Goal: Task Accomplishment & Management: Manage account settings

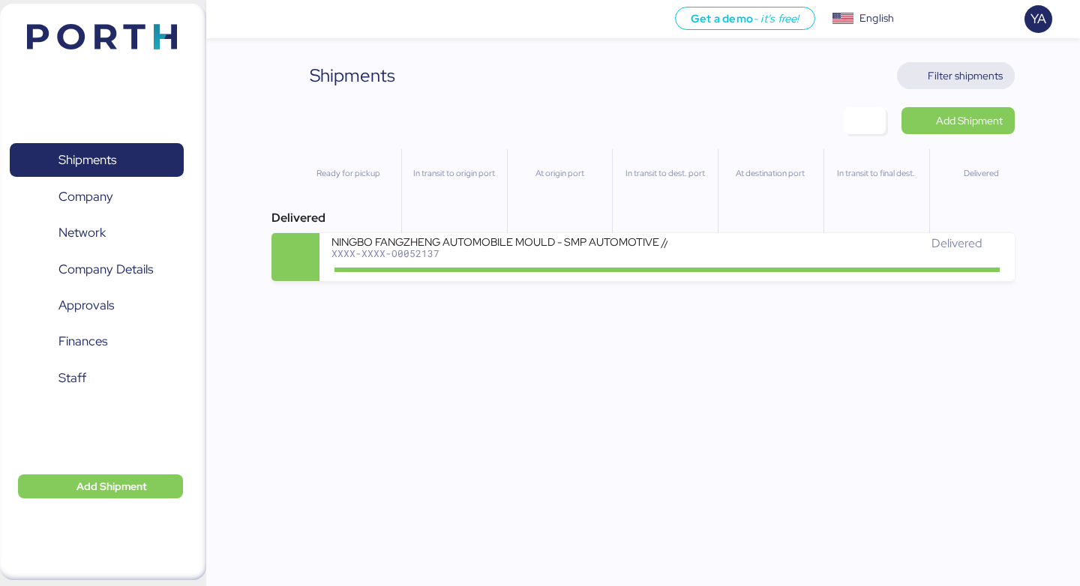
click at [946, 76] on span "Filter shipments" at bounding box center [964, 76] width 75 height 18
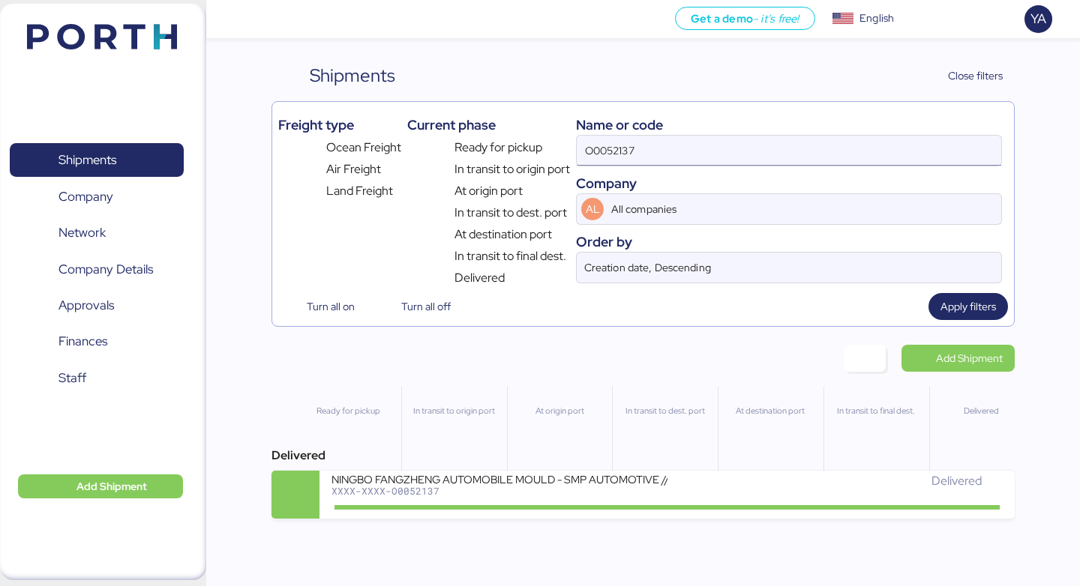
click at [752, 163] on input "O0052137" at bounding box center [789, 151] width 424 height 30
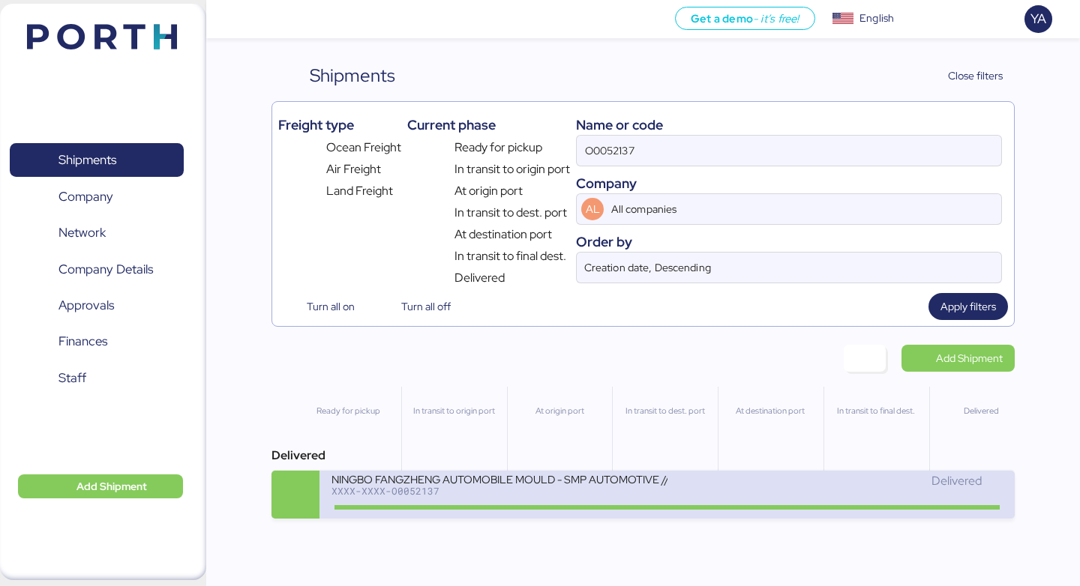
click at [748, 484] on div "Delivered" at bounding box center [834, 481] width 335 height 18
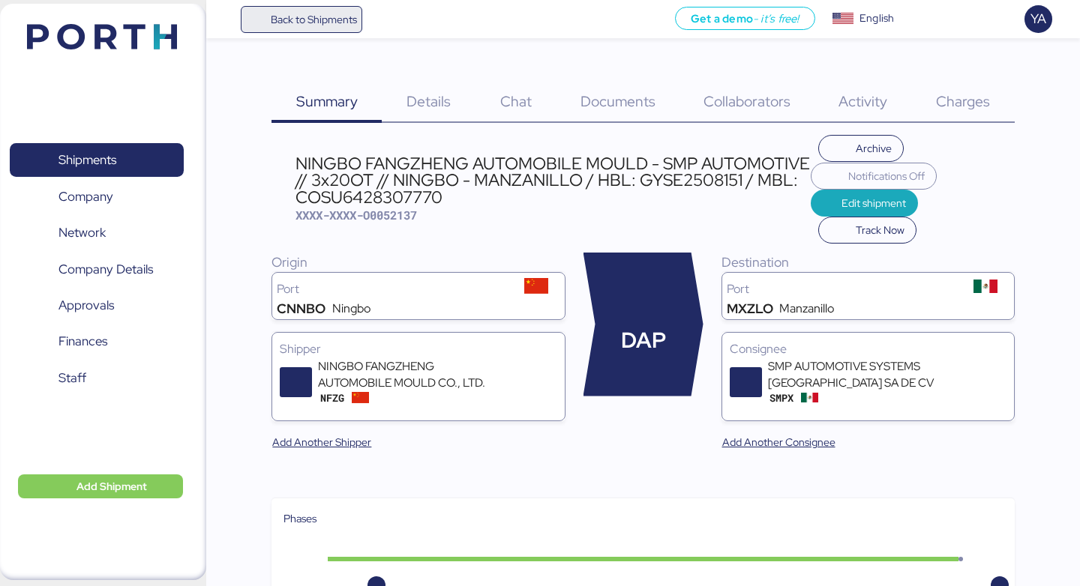
click at [297, 28] on span "Back to Shipments" at bounding box center [302, 19] width 112 height 27
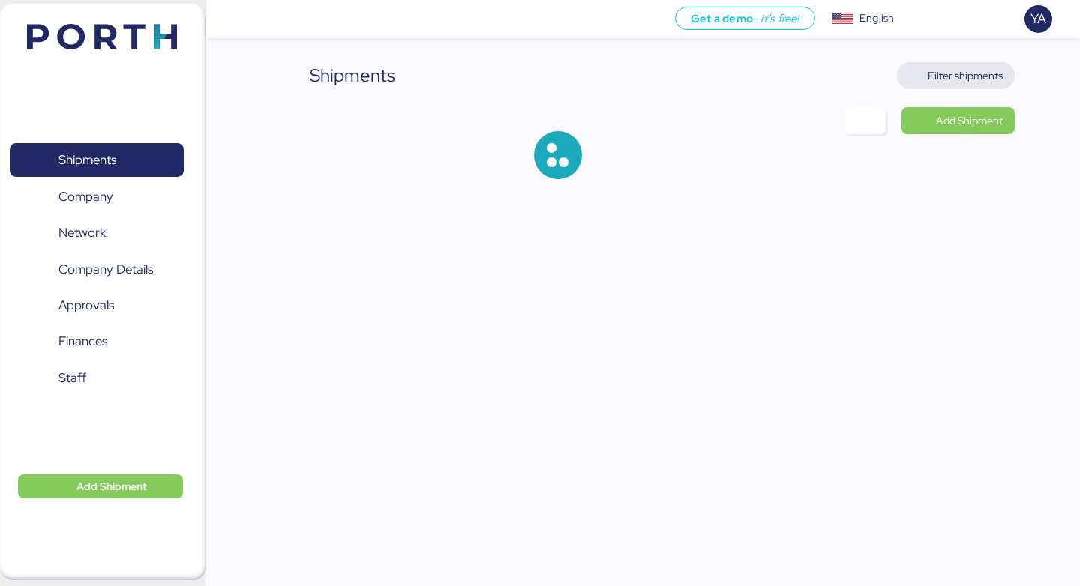
click at [993, 70] on span "Filter shipments" at bounding box center [964, 76] width 75 height 18
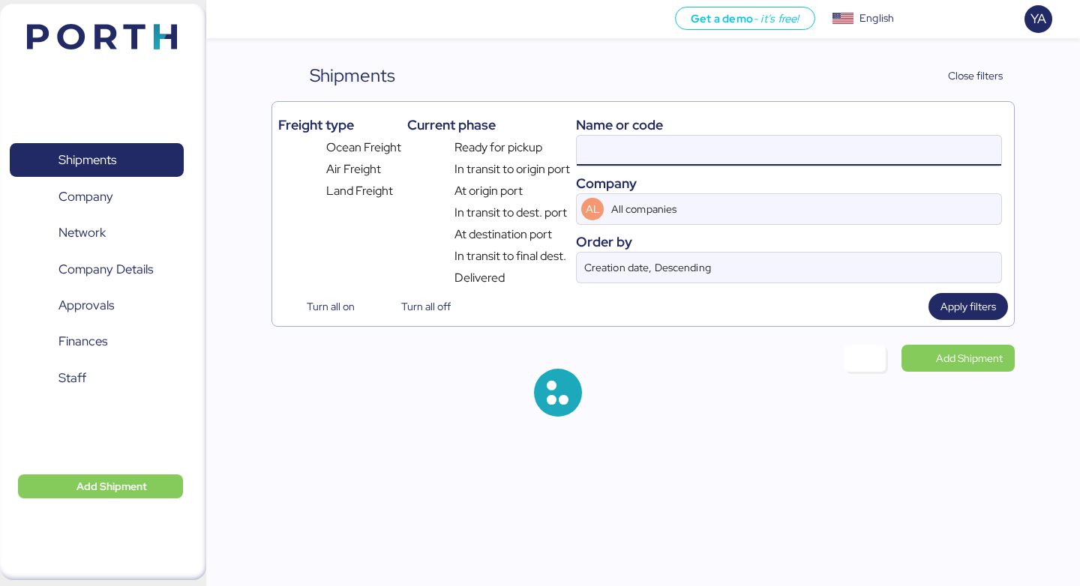
click at [703, 153] on input at bounding box center [789, 151] width 424 height 30
paste input "FOB - inquiry // Padel Stadium Project"
click at [703, 153] on input "FOB - inquiry // Padel Stadium Project" at bounding box center [789, 151] width 424 height 30
click at [703, 153] on input "O0052137" at bounding box center [789, 151] width 424 height 30
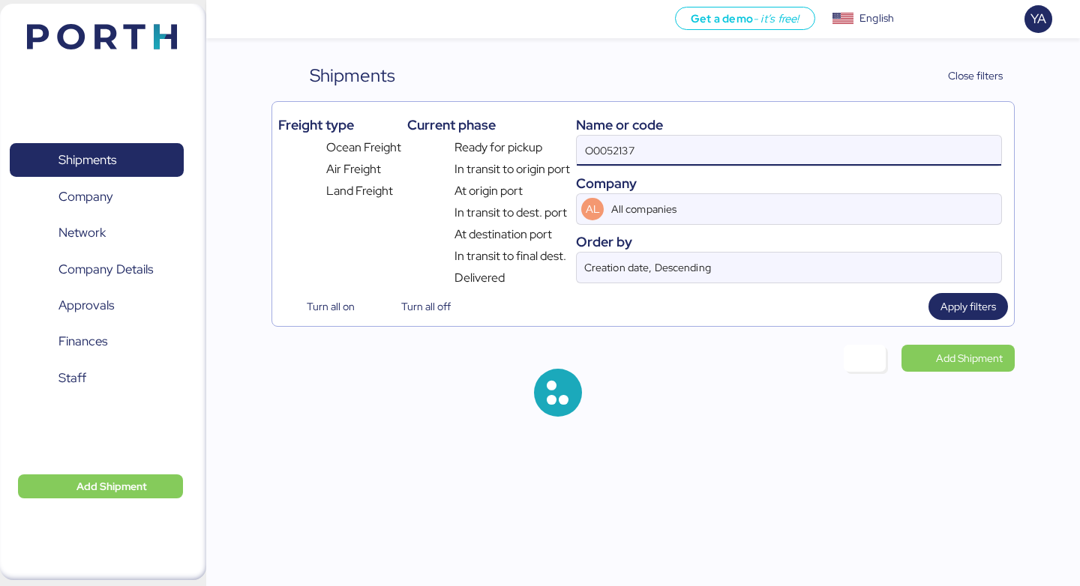
type input "O005213"
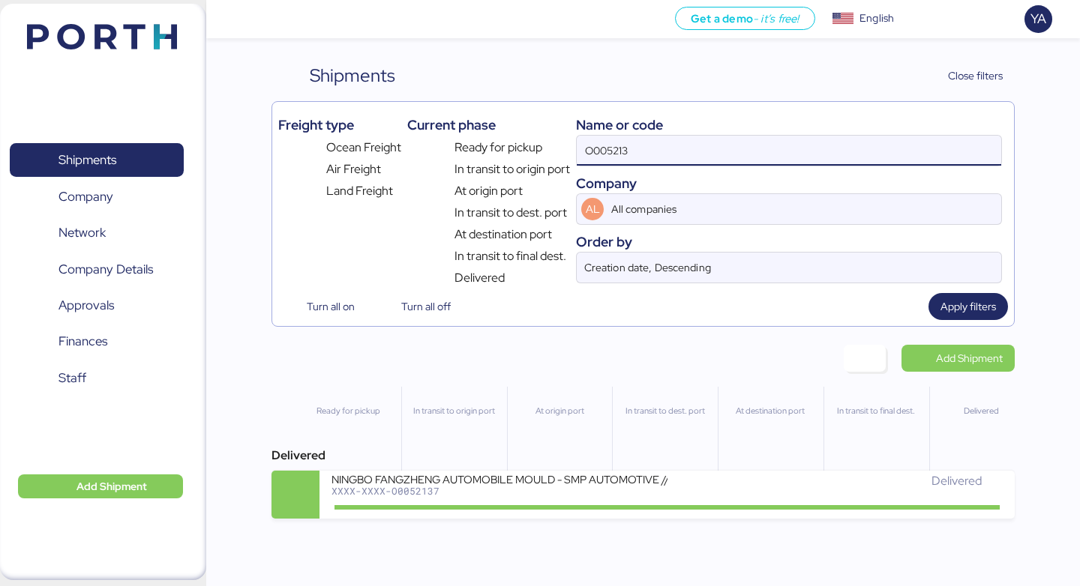
click at [706, 148] on input "O005213" at bounding box center [789, 151] width 424 height 30
paste input "O0052106"
type input "O0052106"
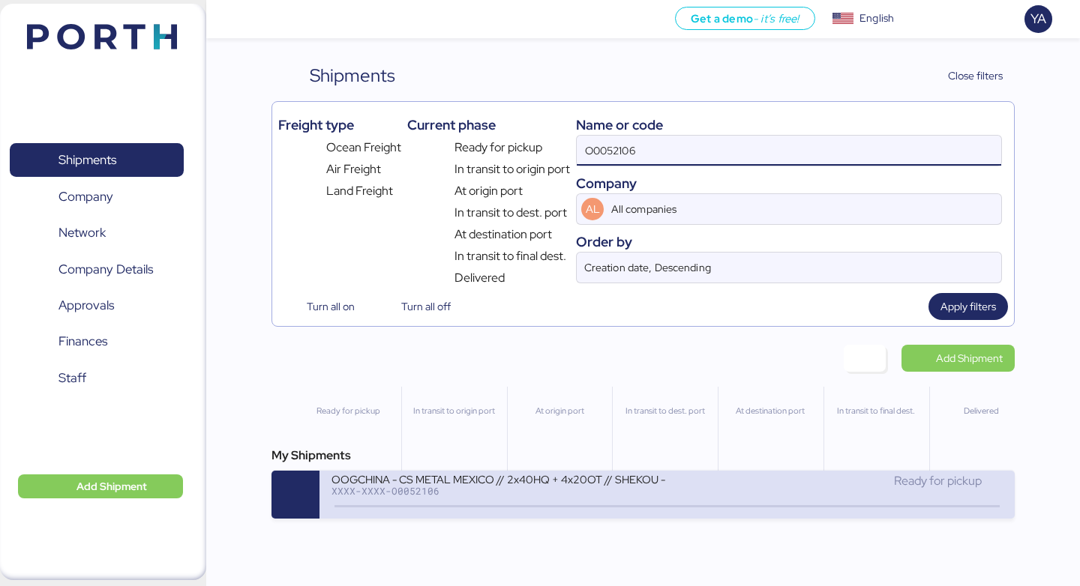
click at [532, 484] on div "OOGCHINA - CS METAL MEXICO // 2x40HQ + 4x20OT // SHEKOU - MANZANILLO // HBL: OO…" at bounding box center [498, 478] width 335 height 13
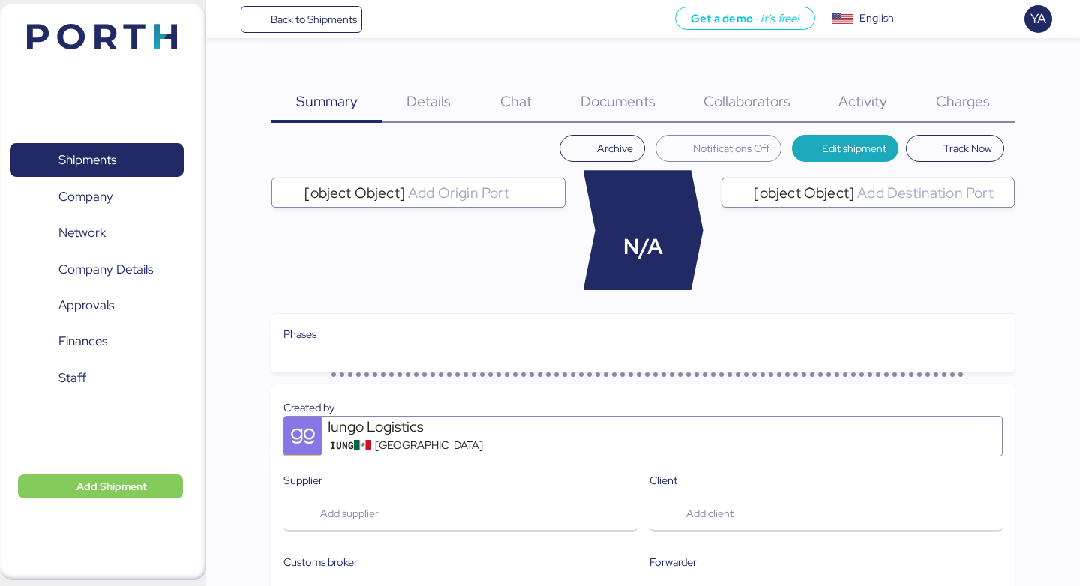
click at [969, 97] on span "Charges" at bounding box center [963, 100] width 54 height 19
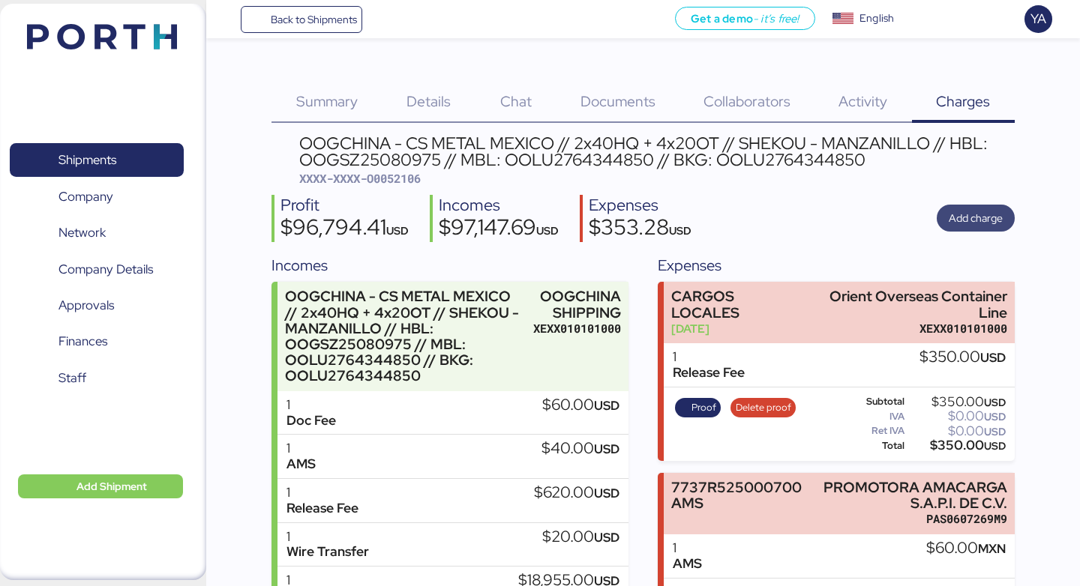
click at [970, 218] on span "Add charge" at bounding box center [975, 218] width 54 height 18
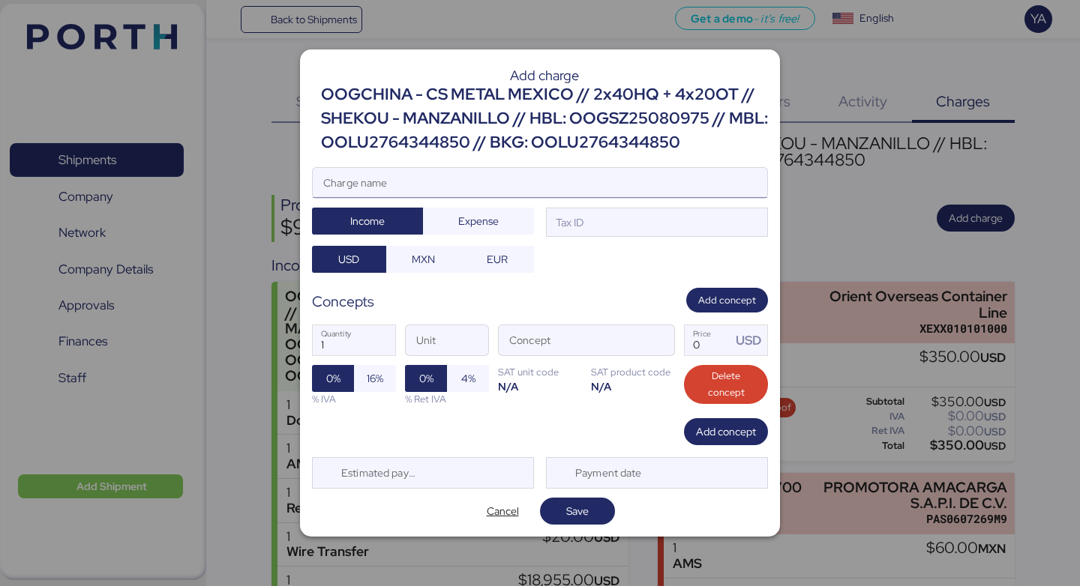
click at [670, 192] on input "Charge name" at bounding box center [540, 183] width 454 height 30
click at [651, 125] on div "OOGCHINA - CS METAL MEXICO // 2x40HQ + 4x20OT // SHEKOU - MANZANILLO // HBL: OO…" at bounding box center [544, 118] width 447 height 73
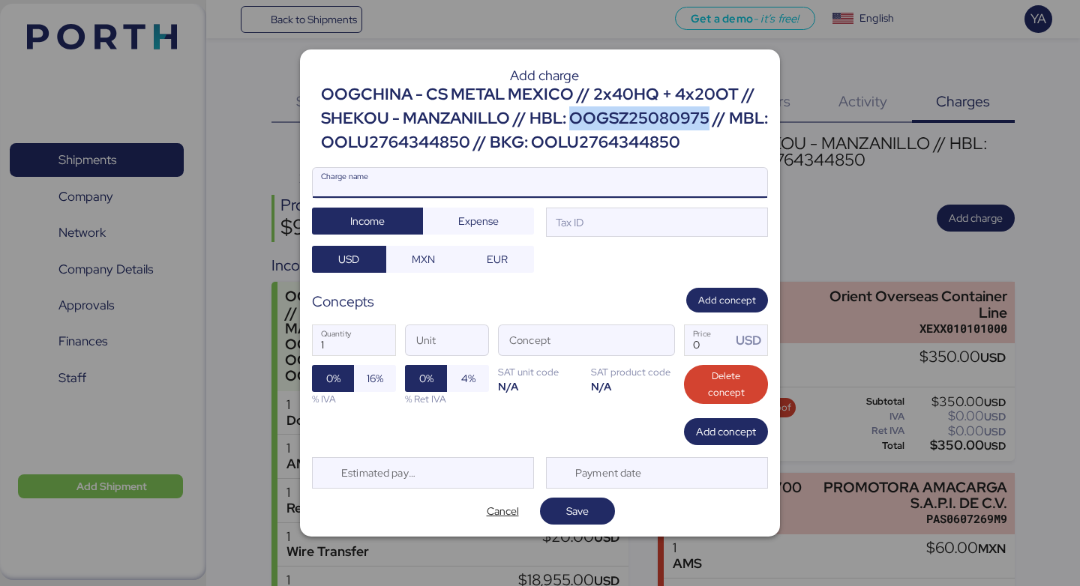
click at [651, 125] on div "OOGCHINA - CS METAL MEXICO // 2x40HQ + 4x20OT // SHEKOU - MANZANILLO // HBL: OO…" at bounding box center [544, 118] width 447 height 73
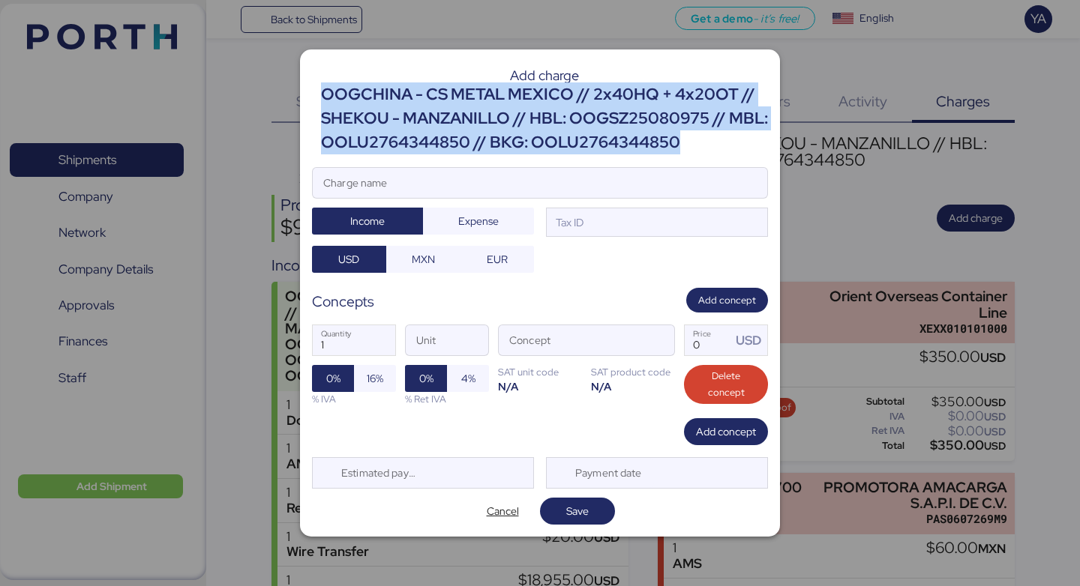
click at [651, 125] on div "OOGCHINA - CS METAL MEXICO // 2x40HQ + 4x20OT // SHEKOU - MANZANILLO // HBL: OO…" at bounding box center [544, 118] width 447 height 73
copy div "OOGCHINA - CS METAL MEXICO // 2x40HQ + 4x20OT // SHEKOU - MANZANILLO // HBL: OO…"
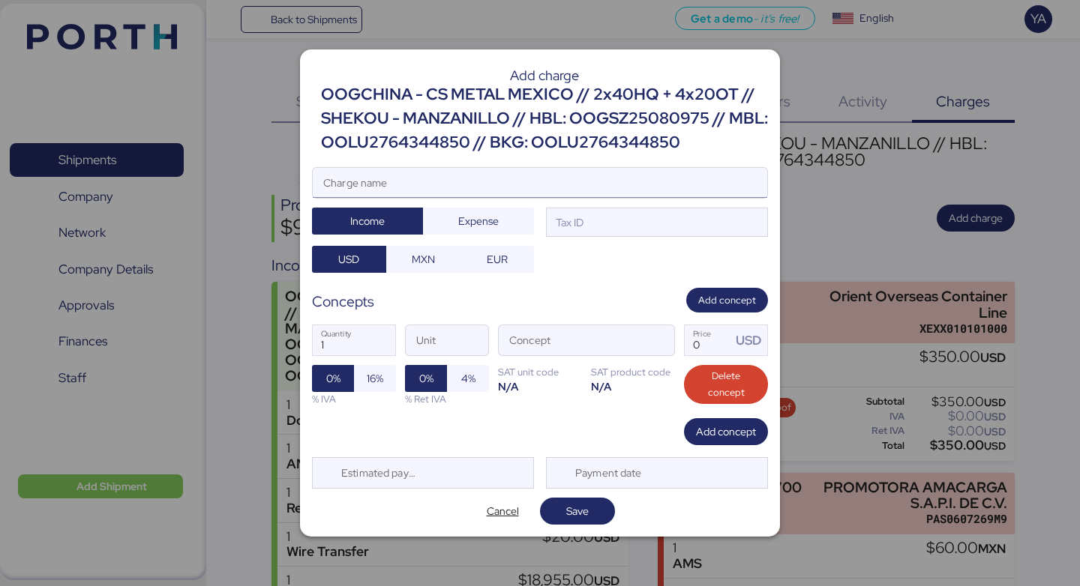
click at [610, 183] on input "Charge name" at bounding box center [540, 183] width 454 height 30
paste input "OOGCHINA - CS METAL MEXICO // 2x40HQ + 4x20OT // SHEKOU - MANZANILLO // HBL: OO…"
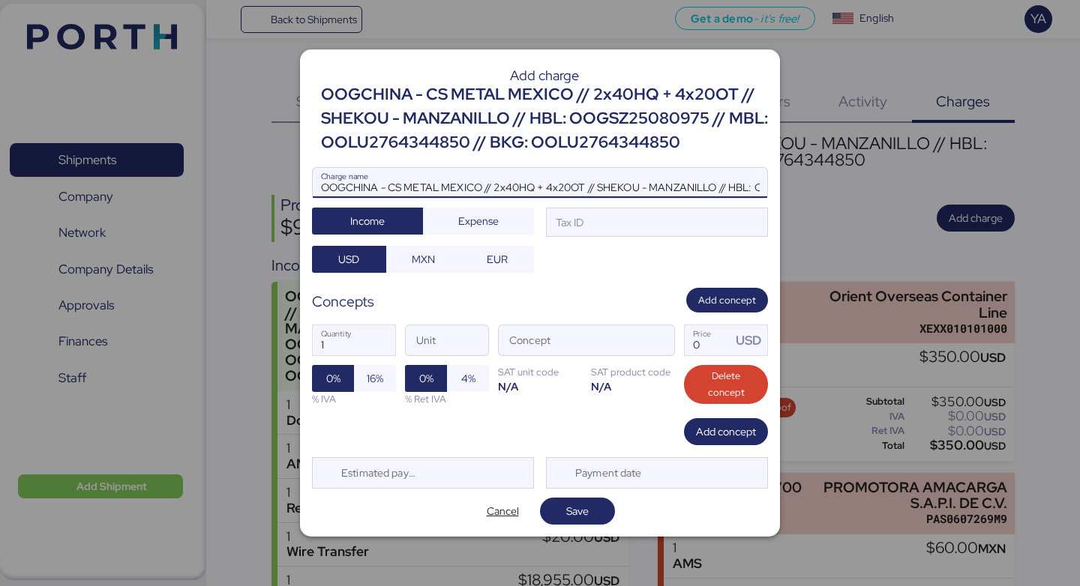
scroll to position [0, 360]
type input "OOGCHINA - CS METAL MEXICO // 2x40HQ + 4x20OT // SHEKOU - MANZANILLO // HBL: OO…"
click at [614, 223] on div "Tax ID" at bounding box center [657, 223] width 222 height 30
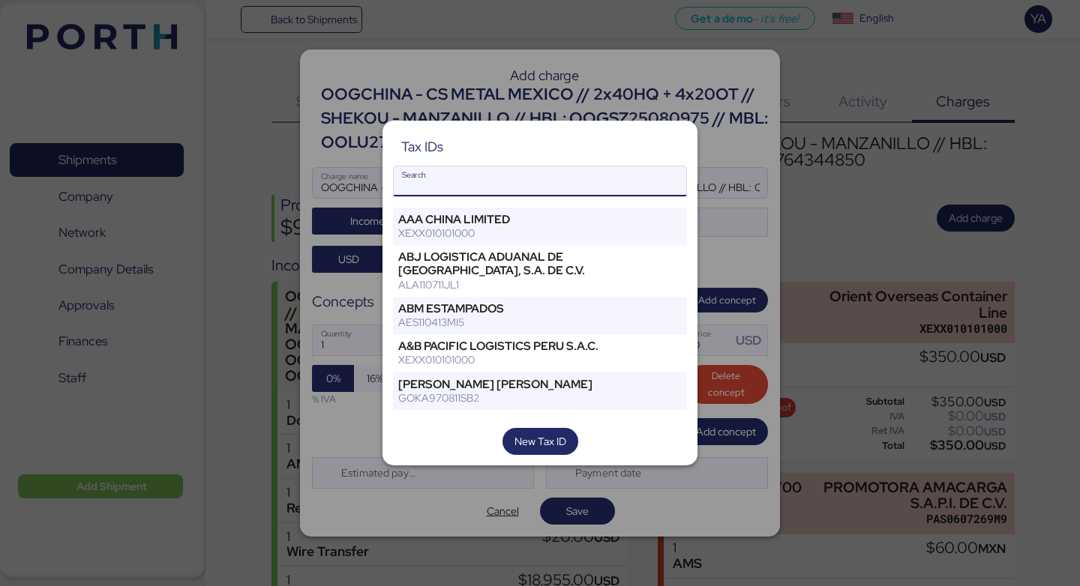
click at [614, 186] on input "Search" at bounding box center [540, 181] width 292 height 30
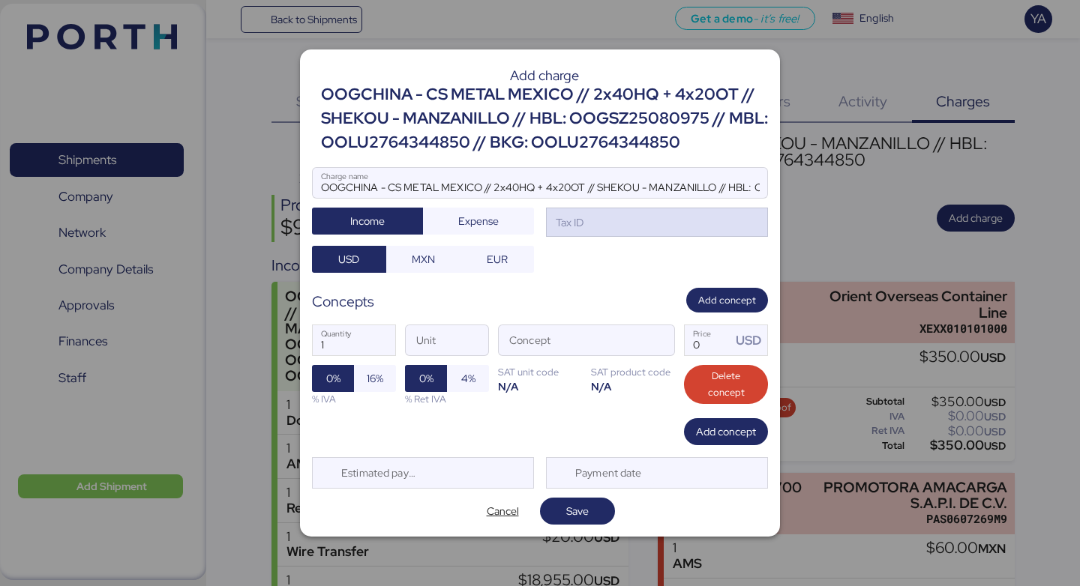
click at [660, 235] on div "Tax ID" at bounding box center [657, 223] width 222 height 30
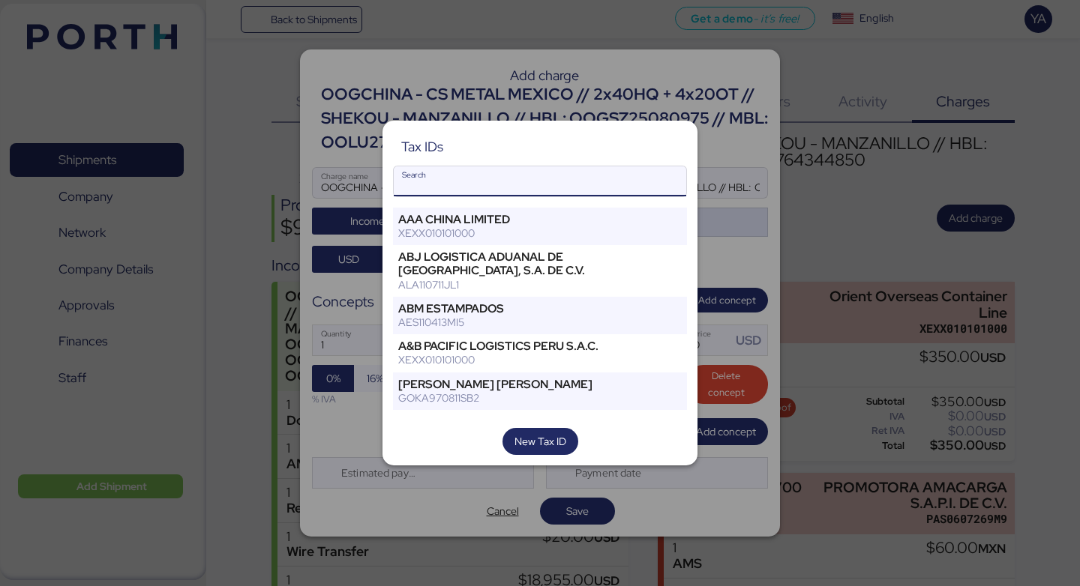
type input "s"
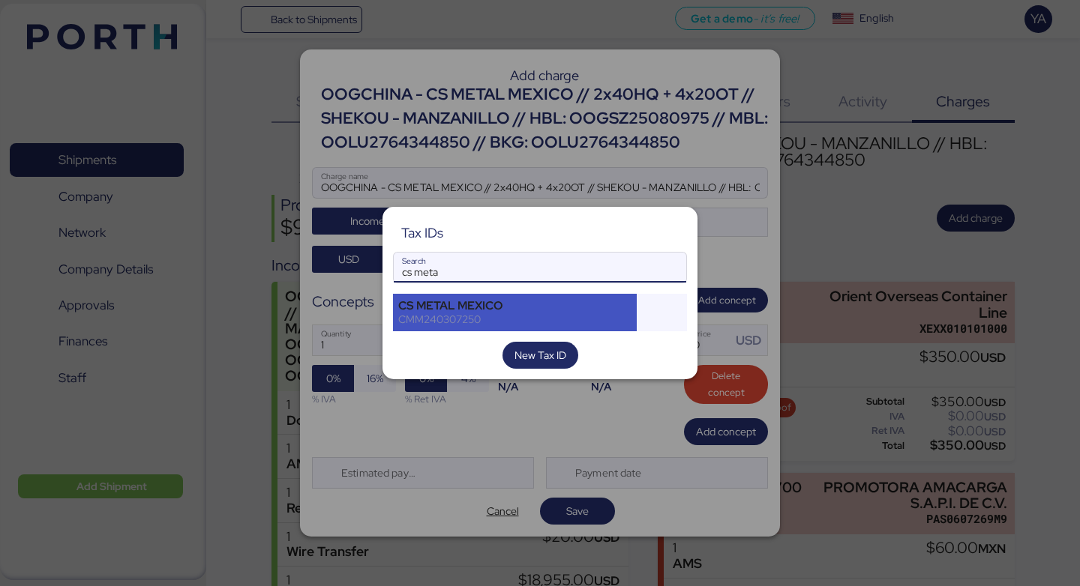
type input "cs meta"
click at [508, 321] on div "CMM240307250" at bounding box center [514, 319] width 233 height 13
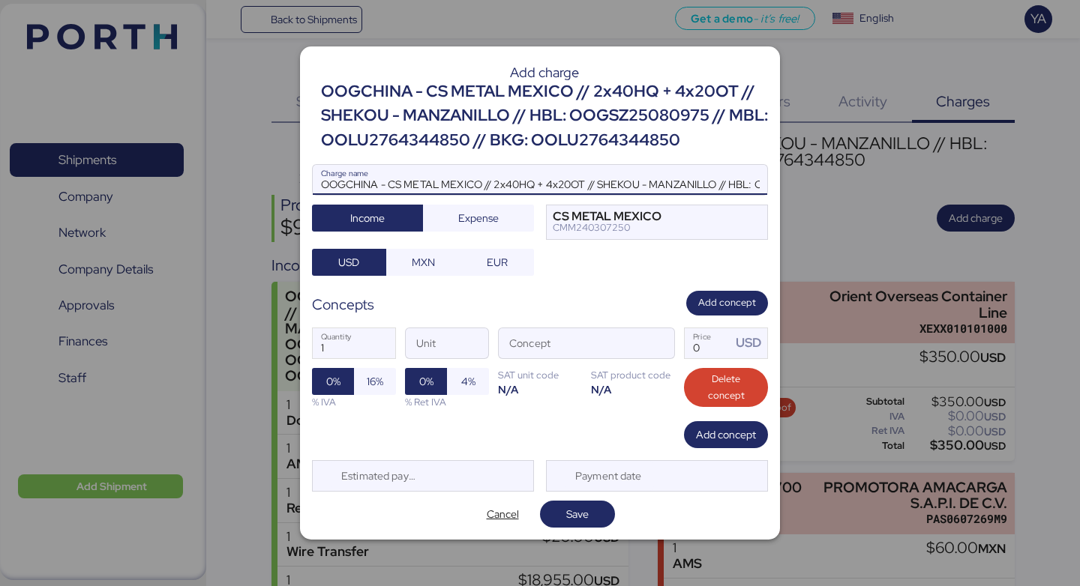
drag, startPoint x: 487, startPoint y: 184, endPoint x: 242, endPoint y: 175, distance: 245.3
click at [242, 175] on div "Add charge OOGCHINA - CS METAL MEXICO // 2x40HQ + 4x20OT // SHEKOU - MANZANILLO…" at bounding box center [540, 293] width 1080 height 586
drag, startPoint x: 721, startPoint y: 183, endPoint x: 259, endPoint y: 185, distance: 462.6
click at [259, 185] on div "Add charge OOGCHINA - CS METAL MEXICO // 2x40HQ + 4x20OT // SHEKOU - MANZANILLO…" at bounding box center [540, 293] width 1080 height 586
type input "Anticipo complementario por almacenajes // HBL: OOGSZ25080975 // MBL: OOLU27643…"
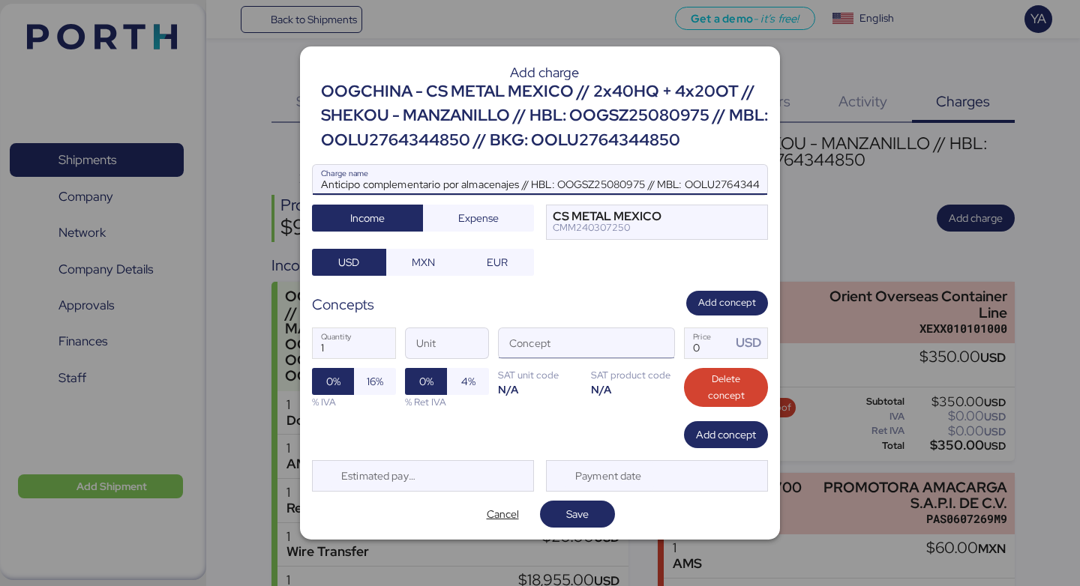
click at [640, 344] on div at bounding box center [656, 343] width 36 height 30
click at [655, 340] on span "button" at bounding box center [658, 346] width 31 height 31
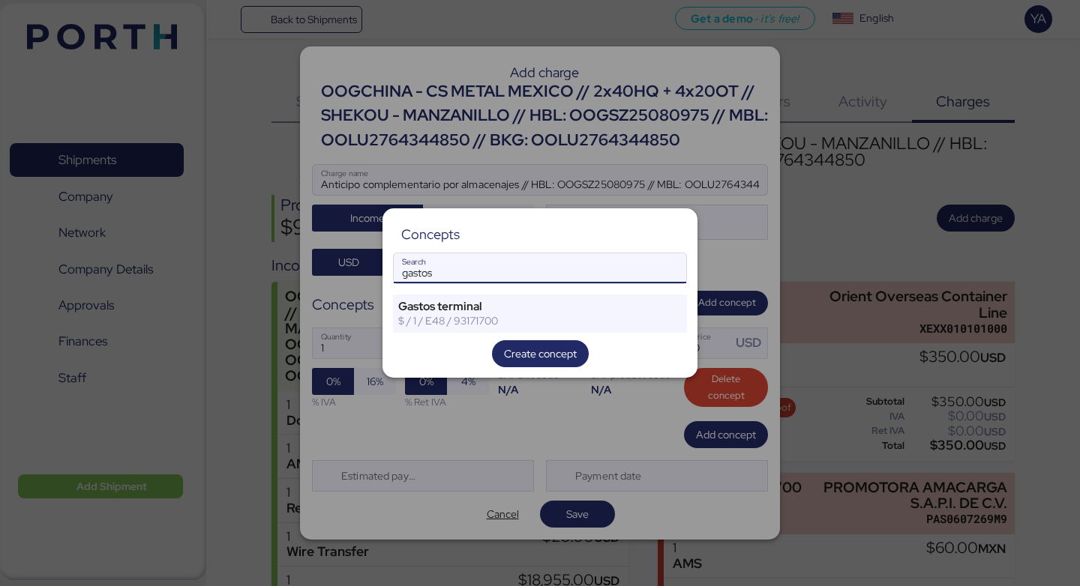
type input "gastos"
click at [606, 283] on div "gastos Search" at bounding box center [540, 268] width 294 height 31
click at [606, 283] on input "gastos" at bounding box center [540, 268] width 292 height 30
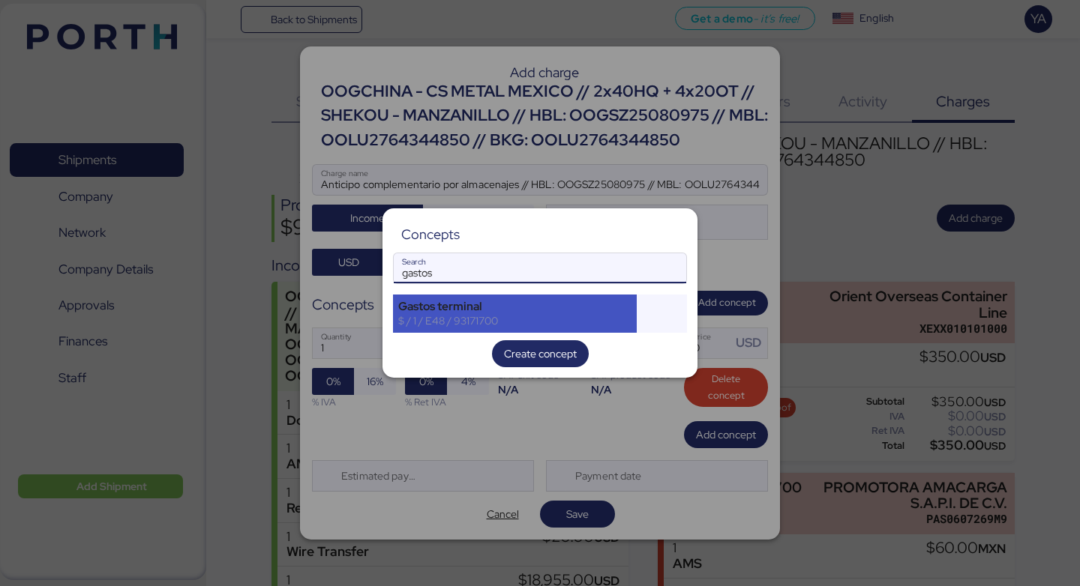
click at [606, 297] on div "Gastos terminal $ / 1 / E48 / 93171700" at bounding box center [515, 313] width 244 height 37
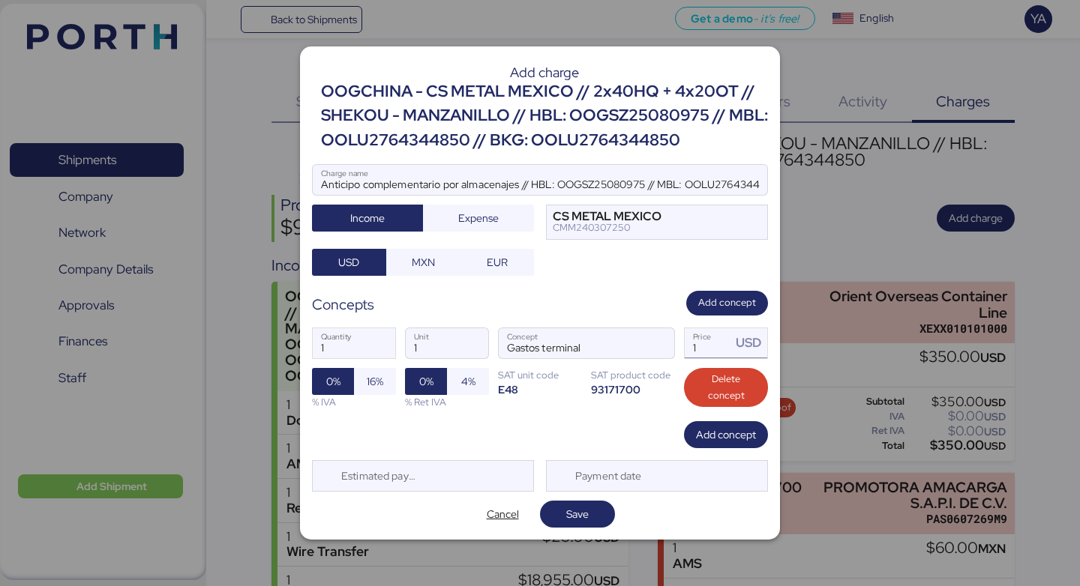
click at [693, 333] on input "1" at bounding box center [708, 343] width 46 height 30
click at [708, 349] on input "1" at bounding box center [708, 343] width 46 height 30
type input "0"
click at [359, 383] on span "16%" at bounding box center [375, 381] width 42 height 27
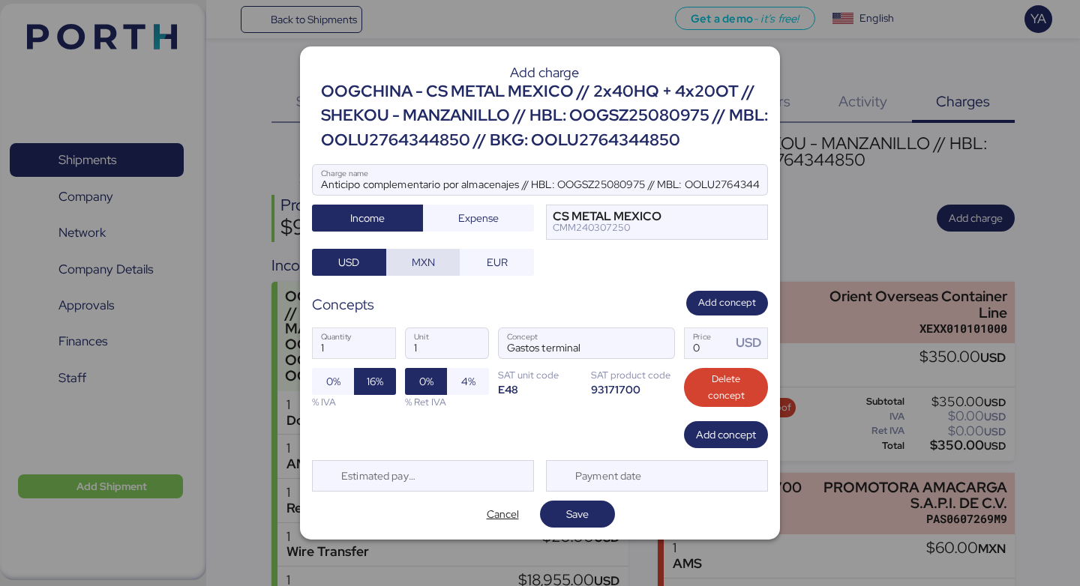
click at [427, 268] on span "MXN" at bounding box center [423, 262] width 23 height 18
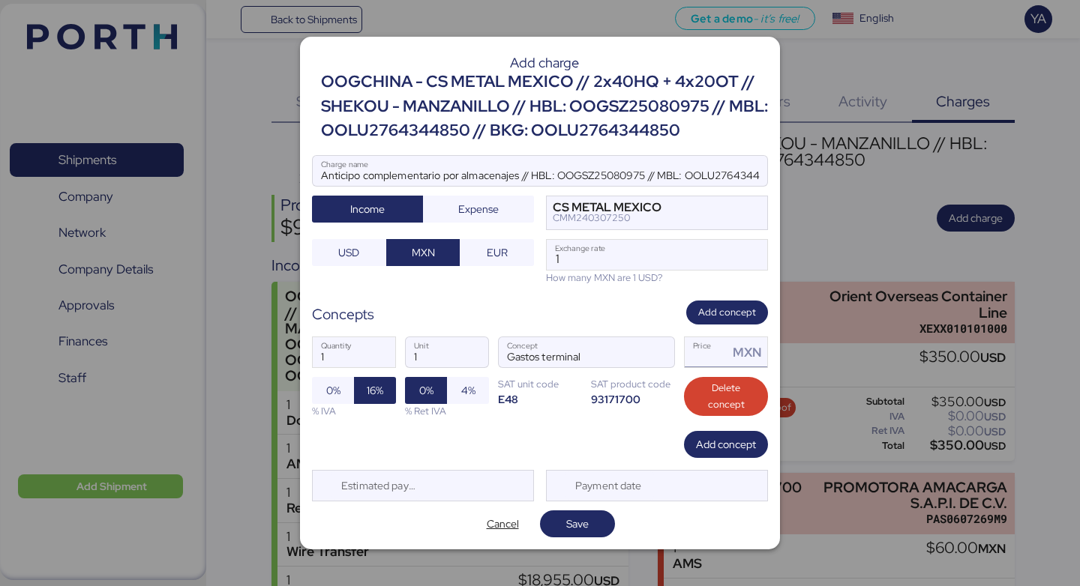
click at [706, 361] on input "Price MXN" at bounding box center [706, 352] width 43 height 30
click at [704, 361] on input "49120" at bounding box center [706, 352] width 43 height 30
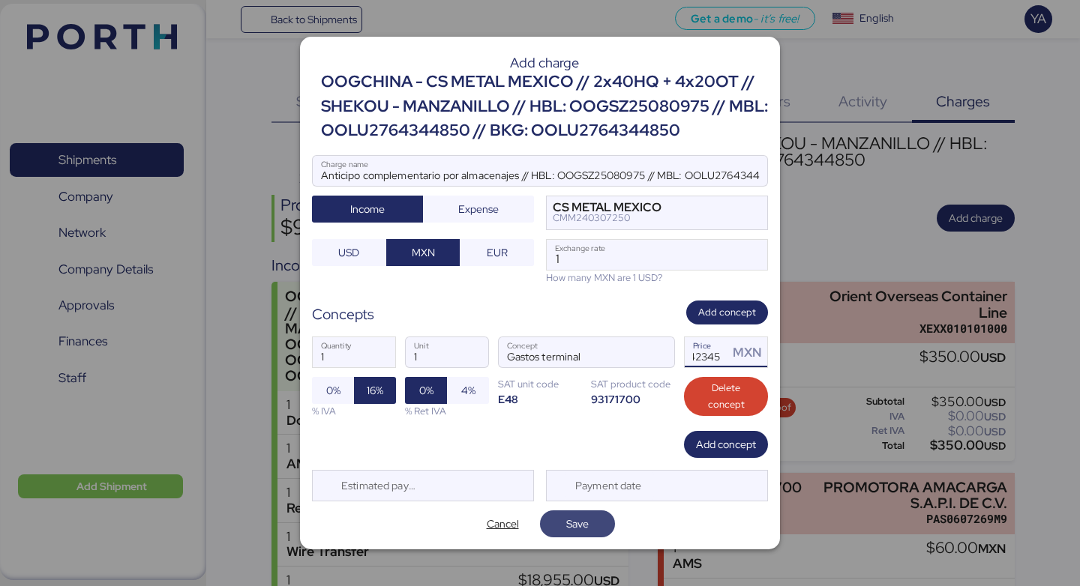
type input "42345"
click at [584, 516] on span "Save" at bounding box center [577, 524] width 22 height 18
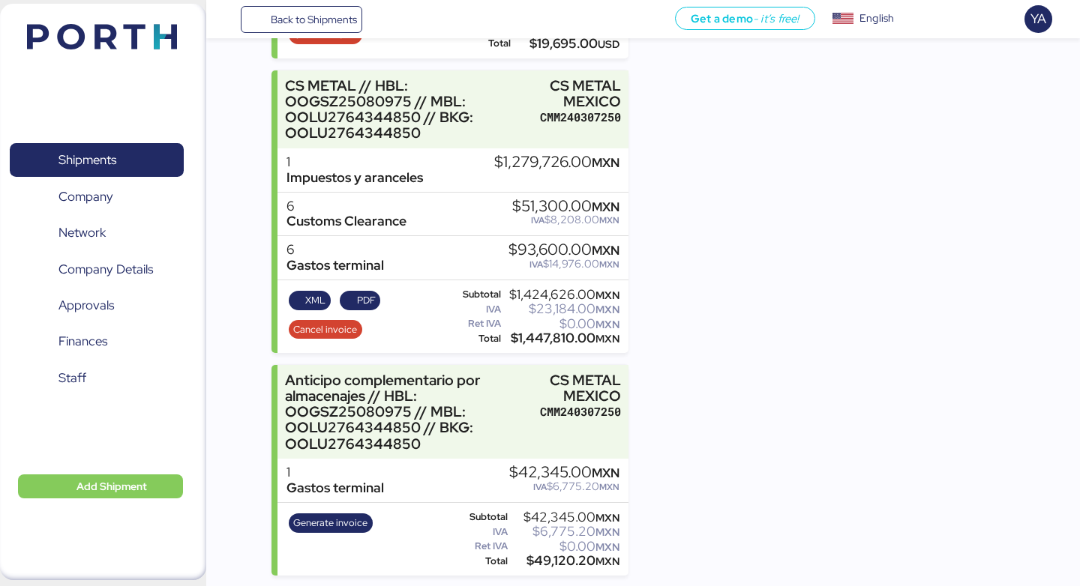
scroll to position [627, 0]
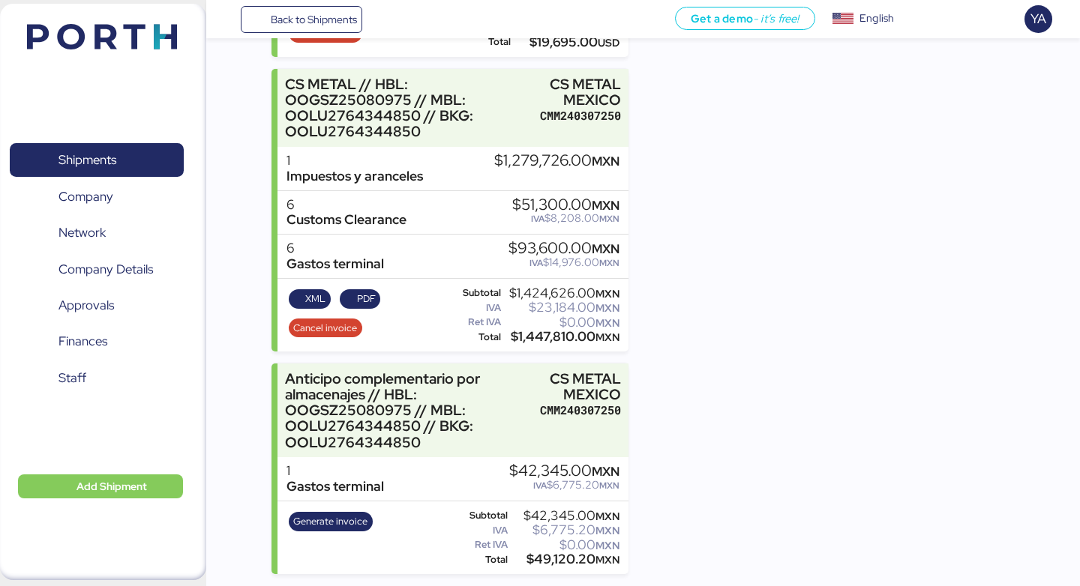
click at [553, 337] on div "$1,447,810.00 MXN" at bounding box center [561, 336] width 115 height 11
copy div "1,447,810.00"
click at [570, 556] on div "$49,120.20 MXN" at bounding box center [565, 559] width 109 height 11
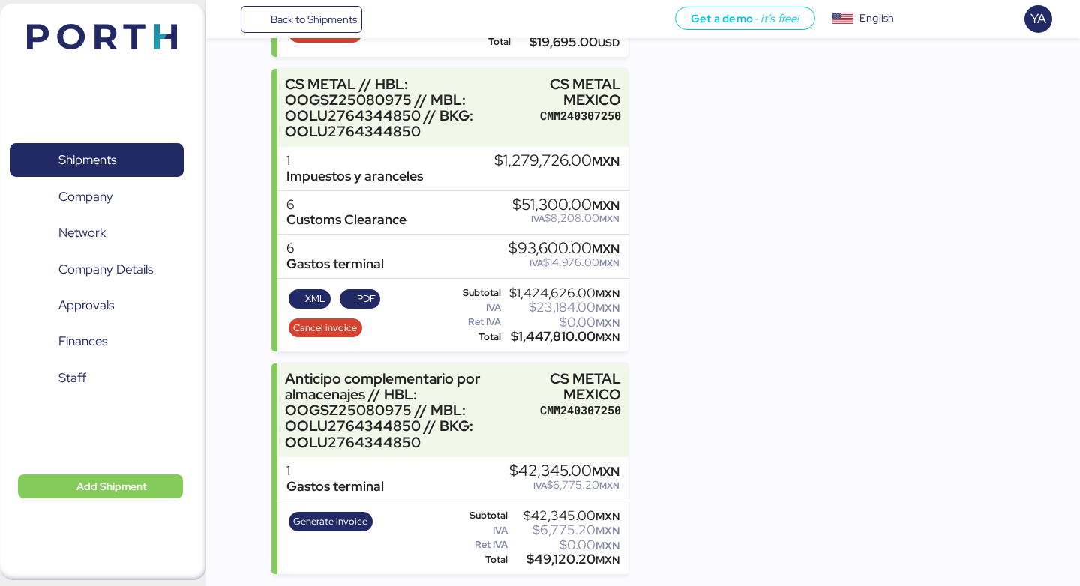
copy div "49,120.20"
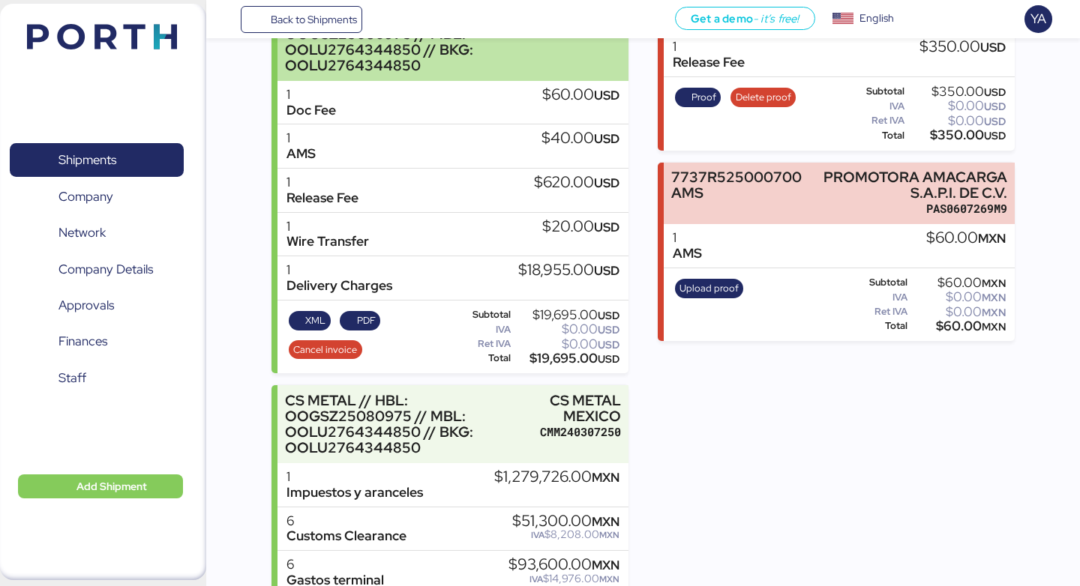
scroll to position [0, 0]
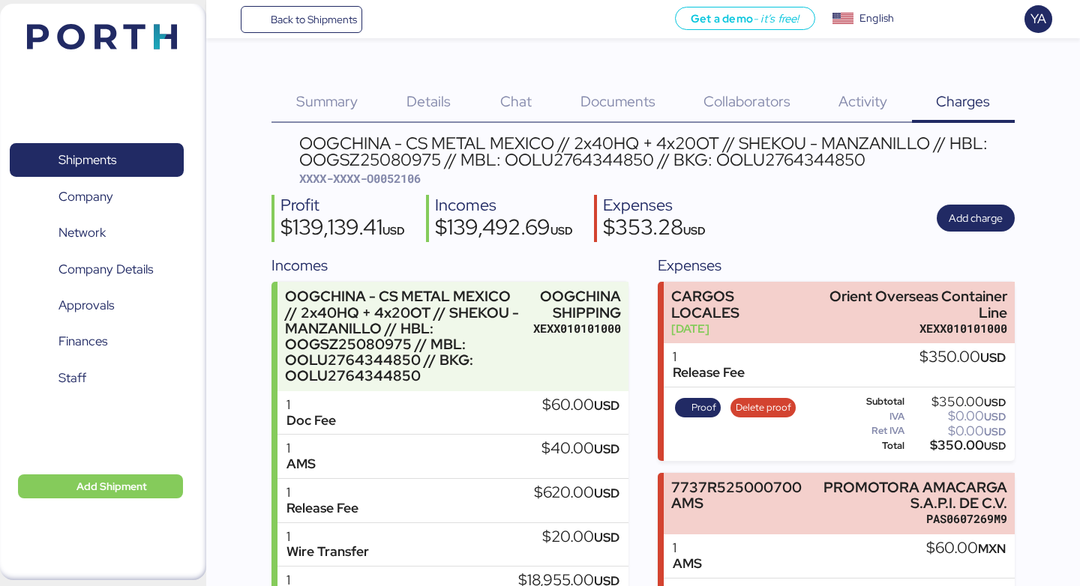
click at [388, 178] on span "XXXX-XXXX-O0052106" at bounding box center [359, 178] width 121 height 15
copy span "O0052106"
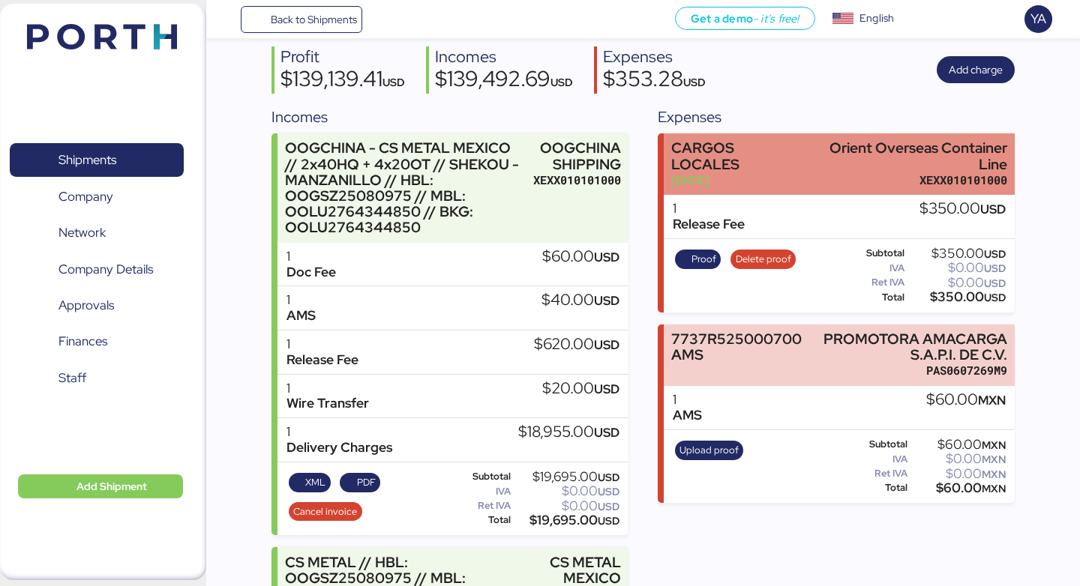
scroll to position [130, 0]
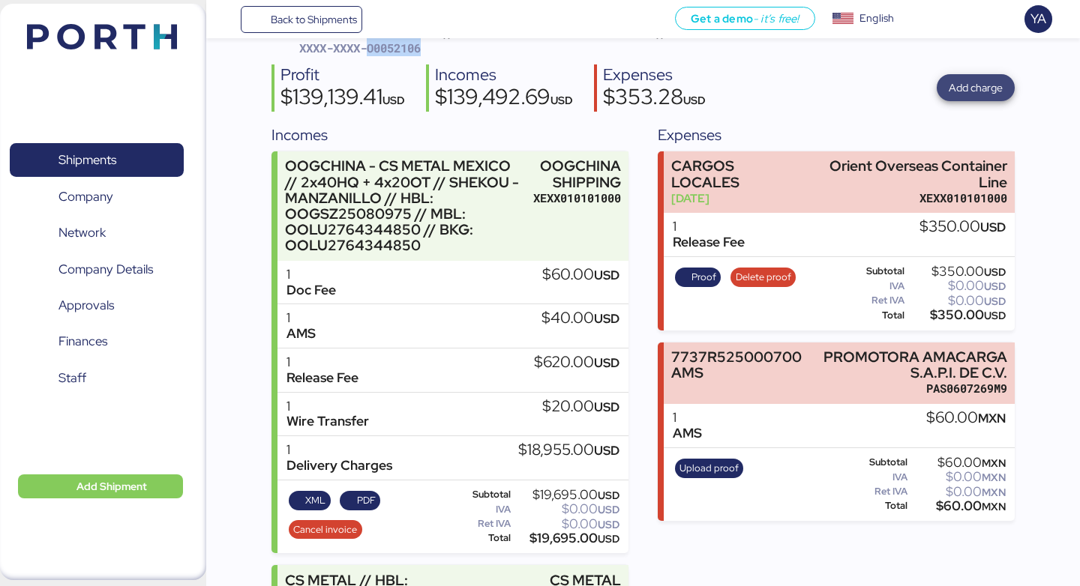
click at [970, 93] on span "Add charge" at bounding box center [975, 88] width 54 height 18
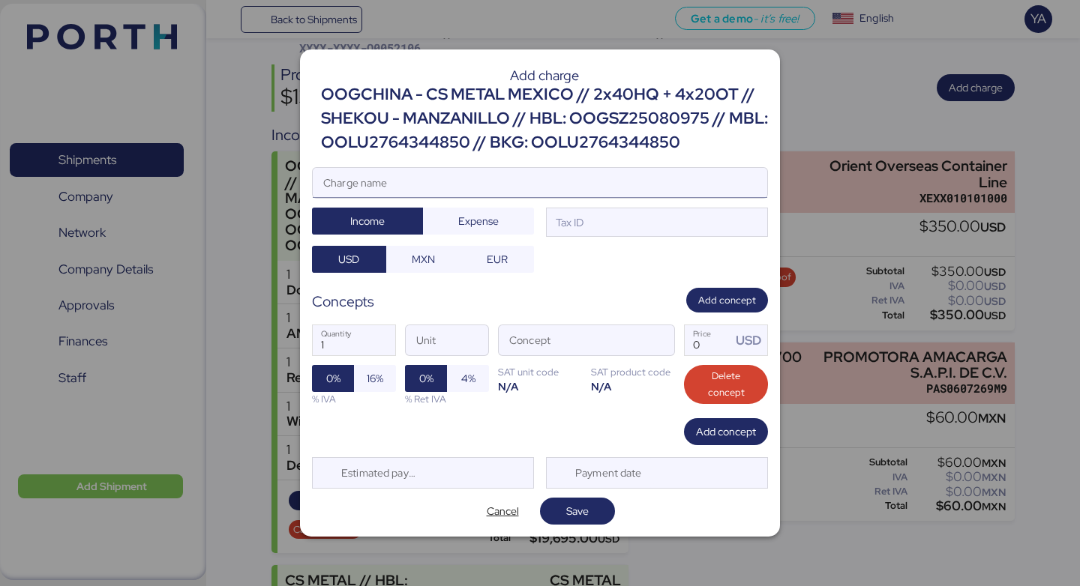
click at [612, 181] on input "Charge name" at bounding box center [540, 183] width 454 height 30
paste input "1,471,850.2"
type input "1,471,850.2"
click at [610, 182] on input "1,471,850.2" at bounding box center [540, 183] width 454 height 30
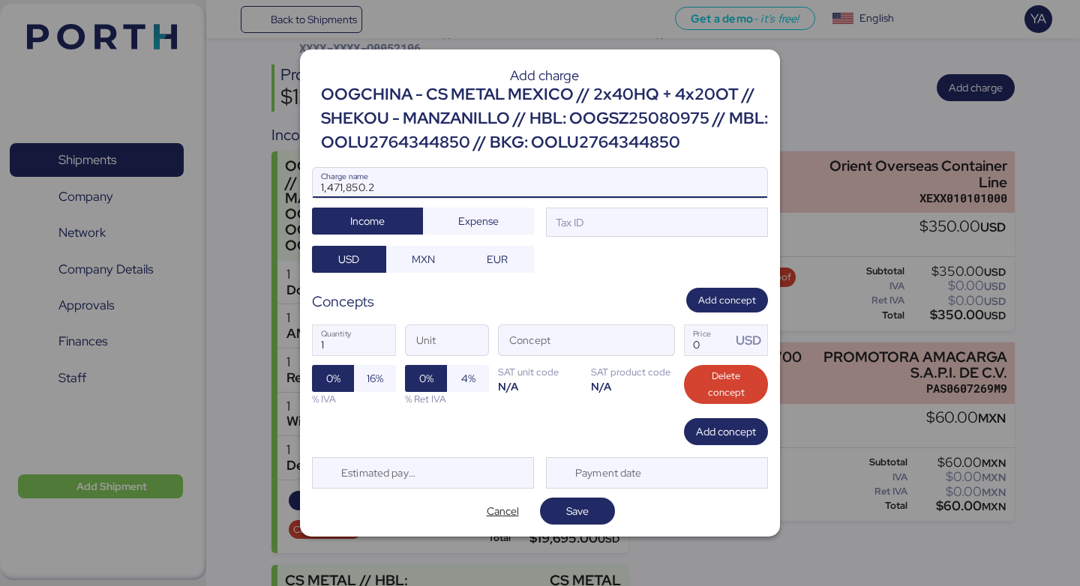
click at [610, 182] on input "1,471,850.2" at bounding box center [540, 183] width 454 height 30
click at [663, 341] on span "button" at bounding box center [658, 344] width 31 height 31
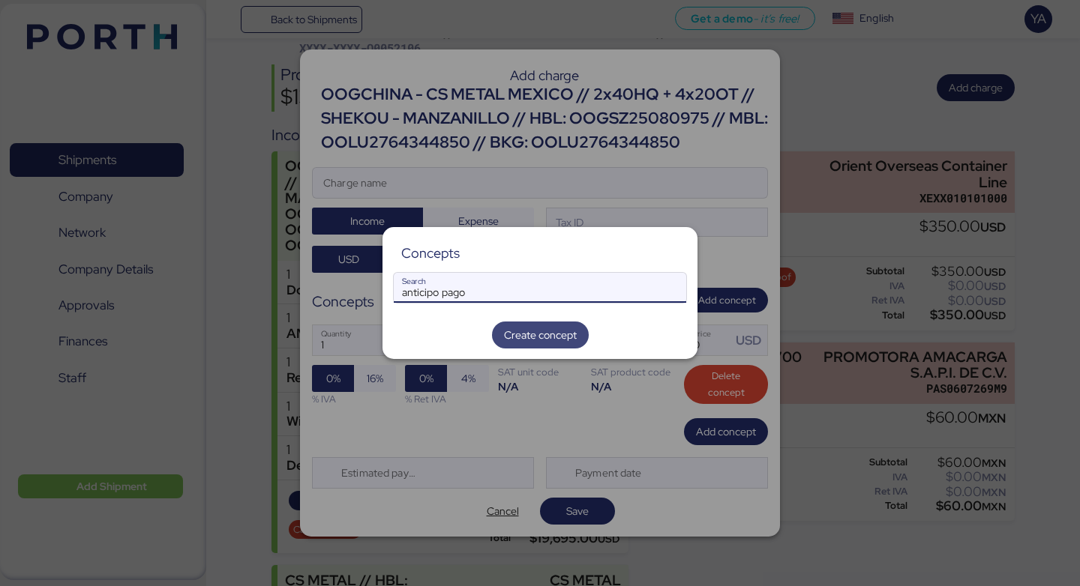
type input "anticipo pago"
click at [565, 326] on span "Create concept" at bounding box center [540, 335] width 73 height 18
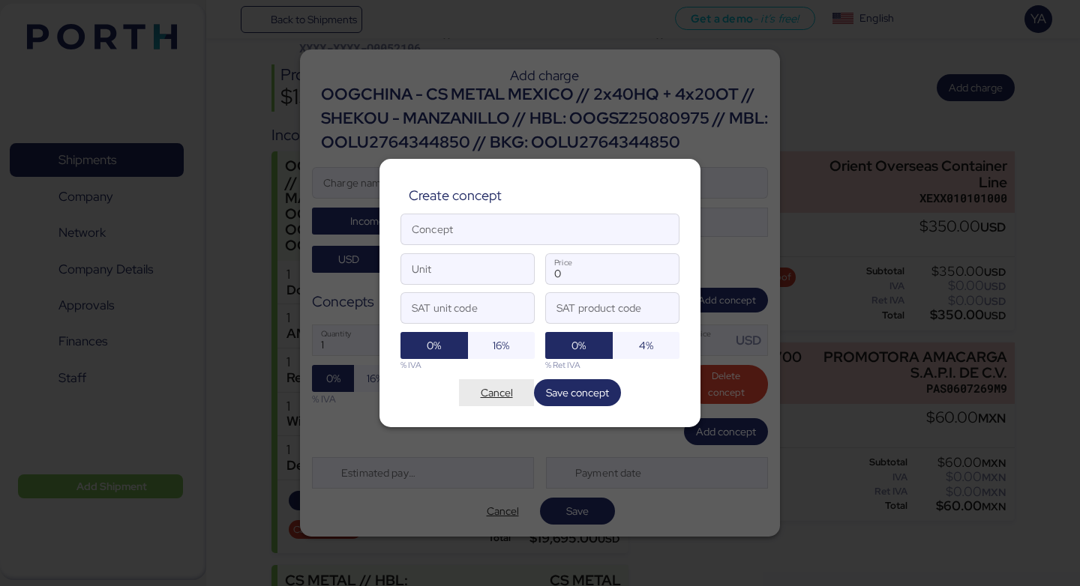
click at [499, 399] on span "Cancel" at bounding box center [497, 393] width 32 height 18
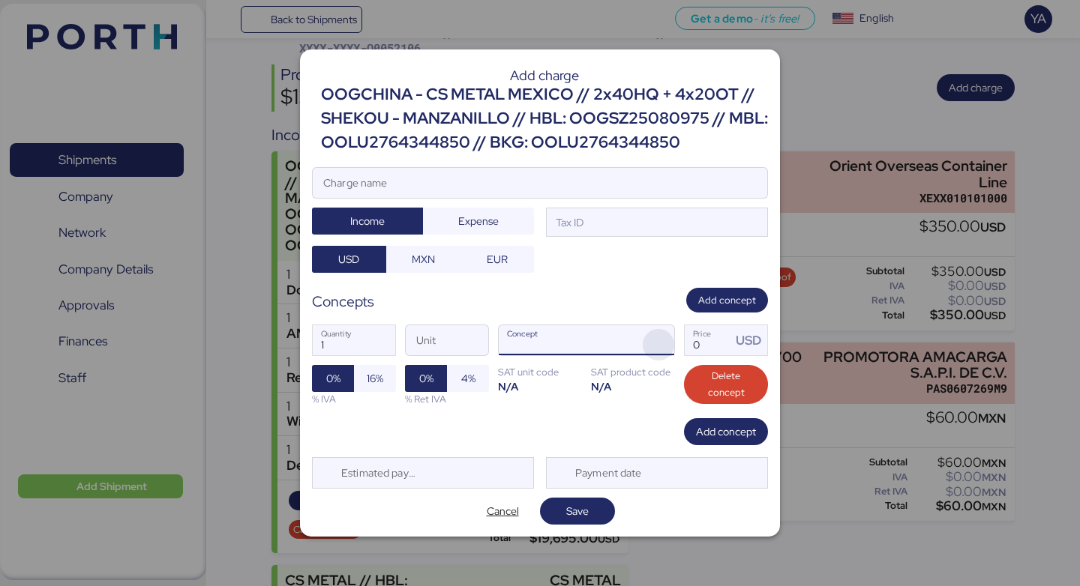
click at [654, 333] on span "button" at bounding box center [658, 344] width 31 height 31
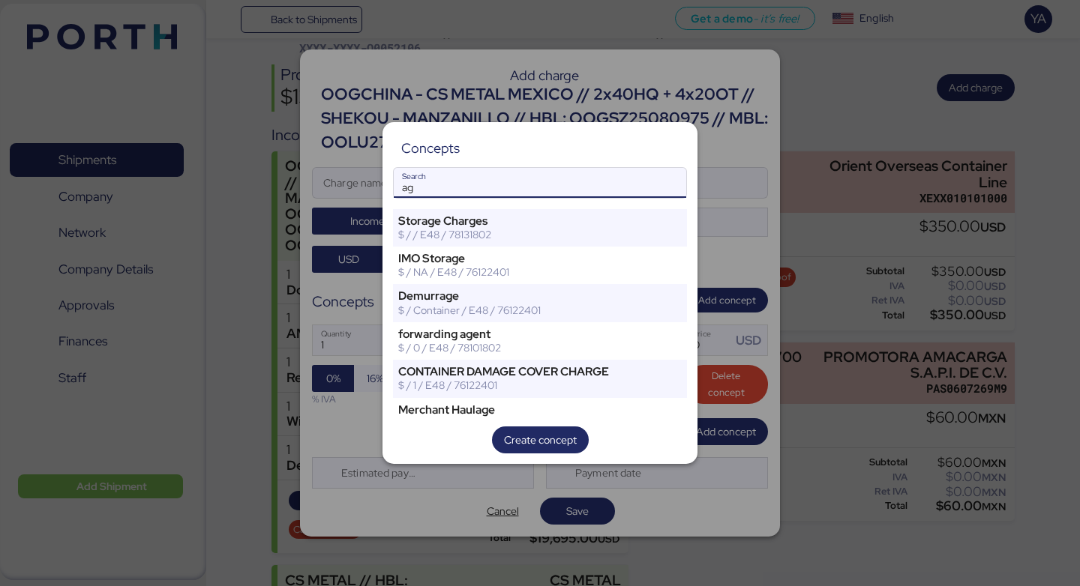
type input "a"
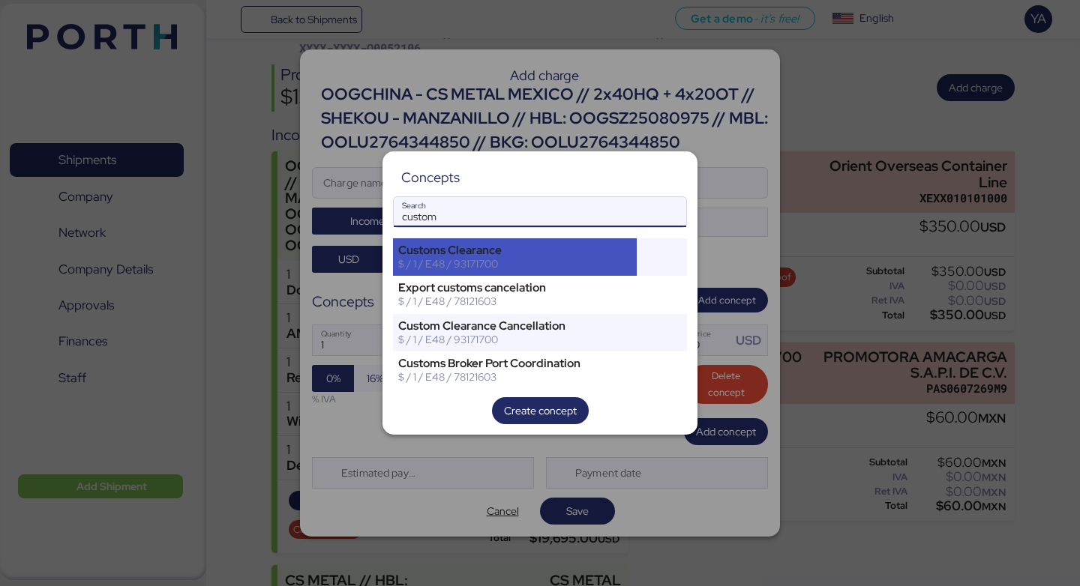
type input "custom"
click at [550, 248] on div "Customs Clearance" at bounding box center [514, 250] width 233 height 13
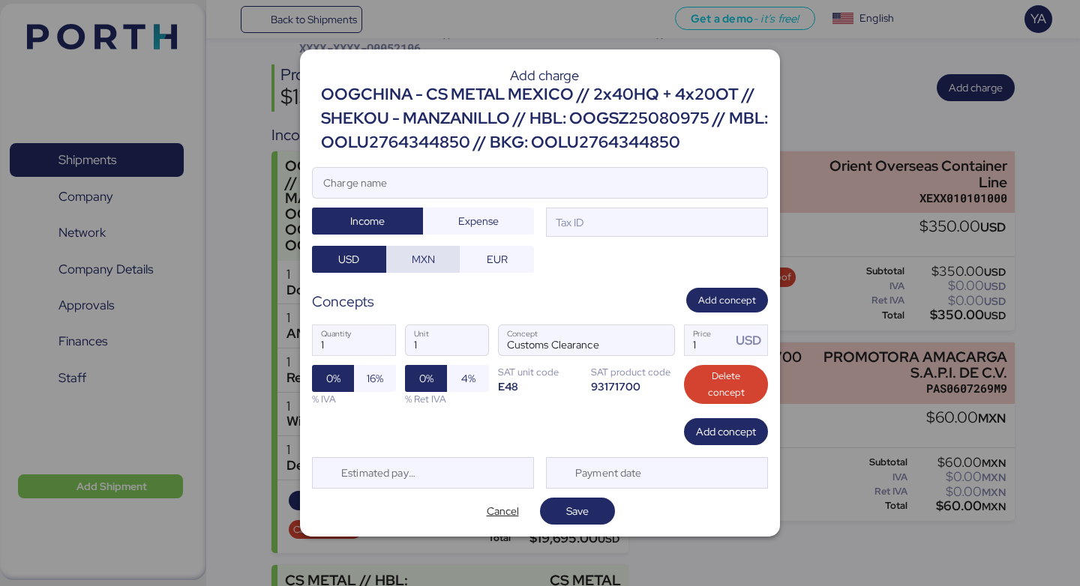
click at [410, 262] on span "MXN" at bounding box center [423, 259] width 50 height 21
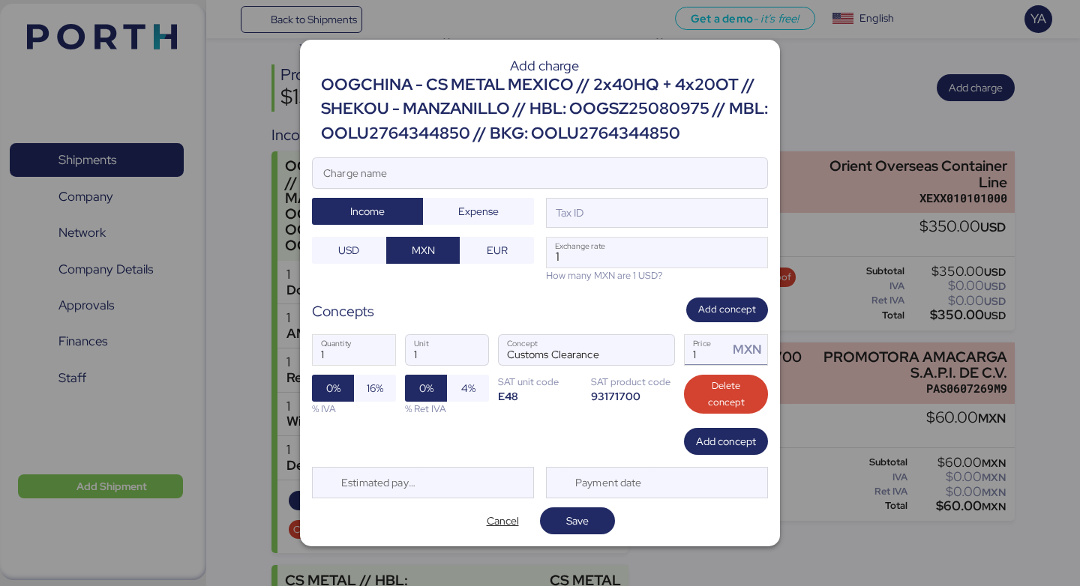
click at [713, 352] on input "1" at bounding box center [706, 350] width 43 height 30
paste input "1471850.2"
type input "1471850.2"
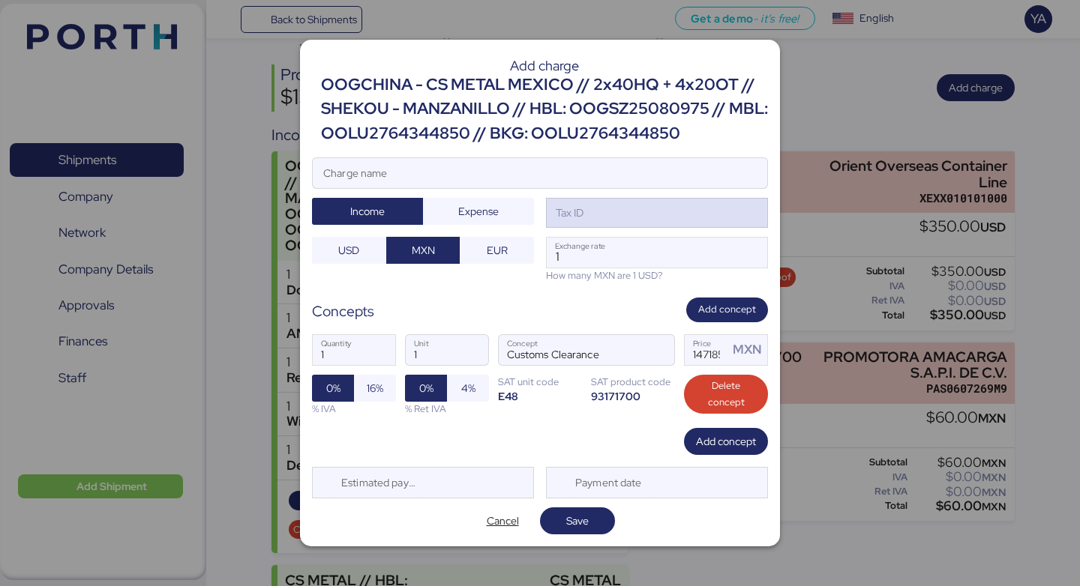
click at [691, 212] on div "Tax ID" at bounding box center [657, 213] width 222 height 30
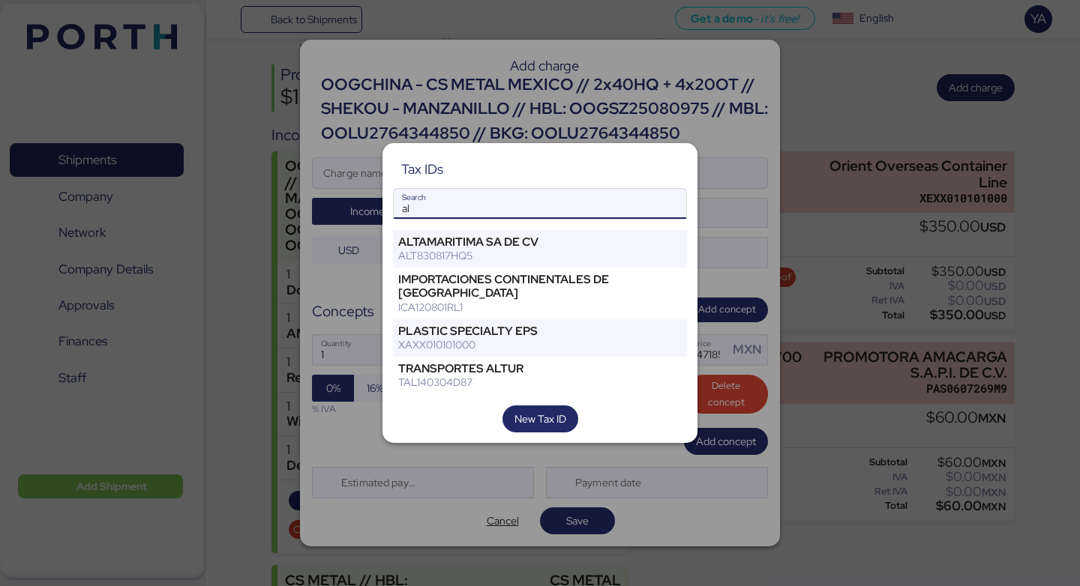
type input "a"
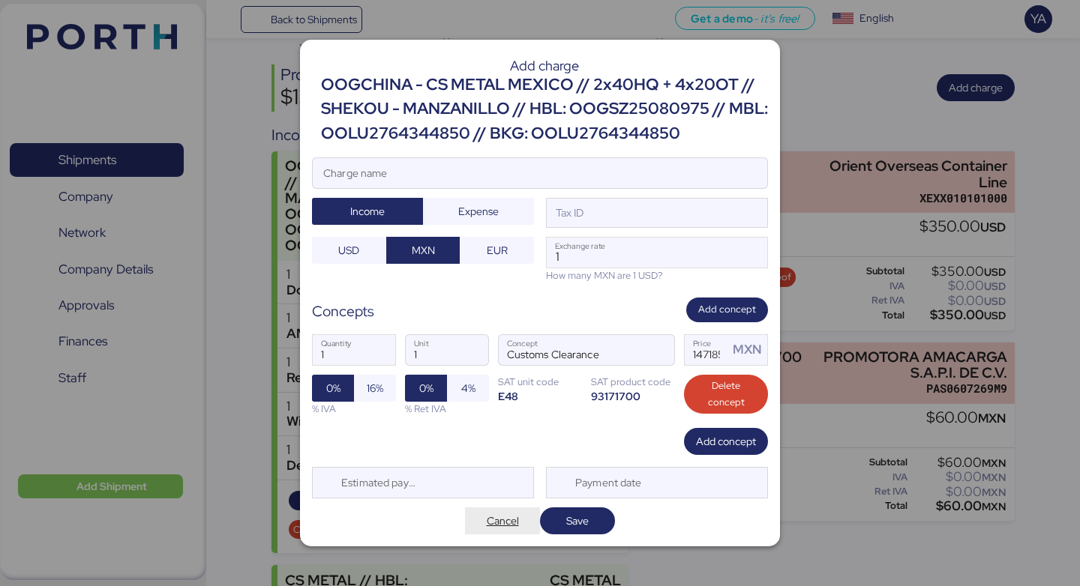
click at [497, 523] on span "Cancel" at bounding box center [503, 521] width 32 height 18
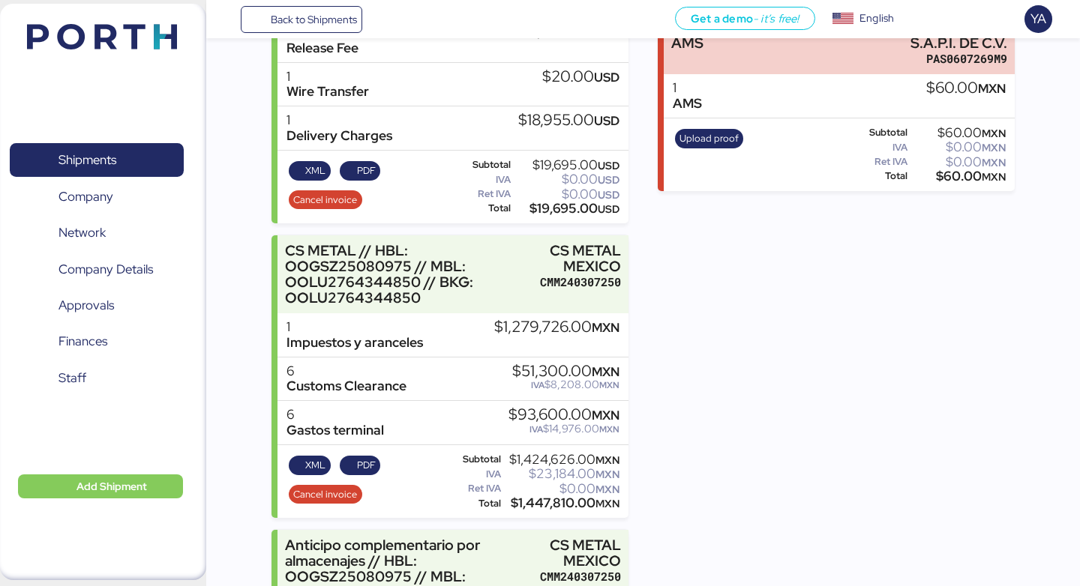
scroll to position [627, 0]
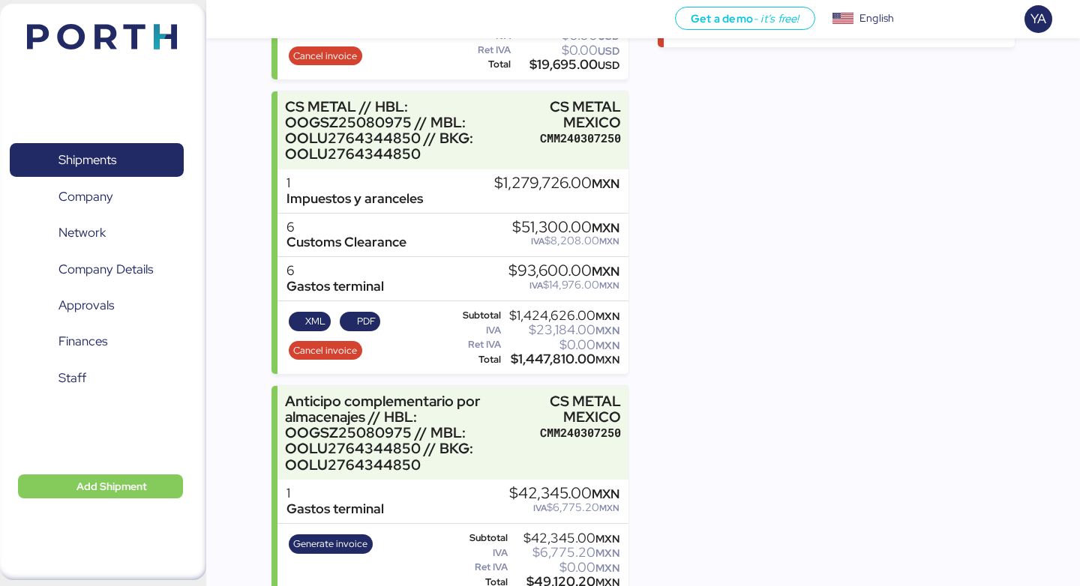
scroll to position [596, 0]
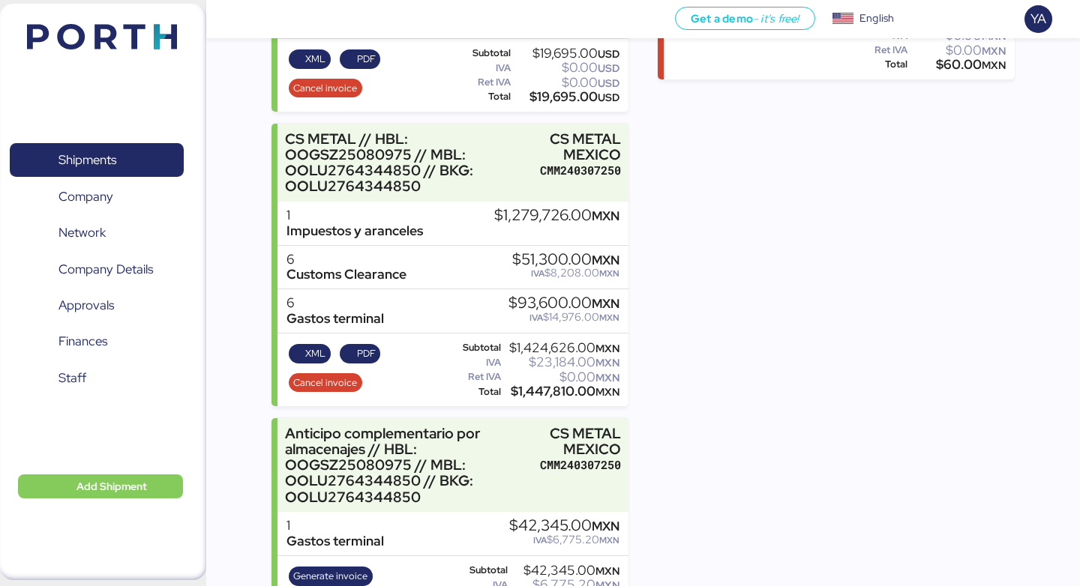
scroll to position [627, 0]
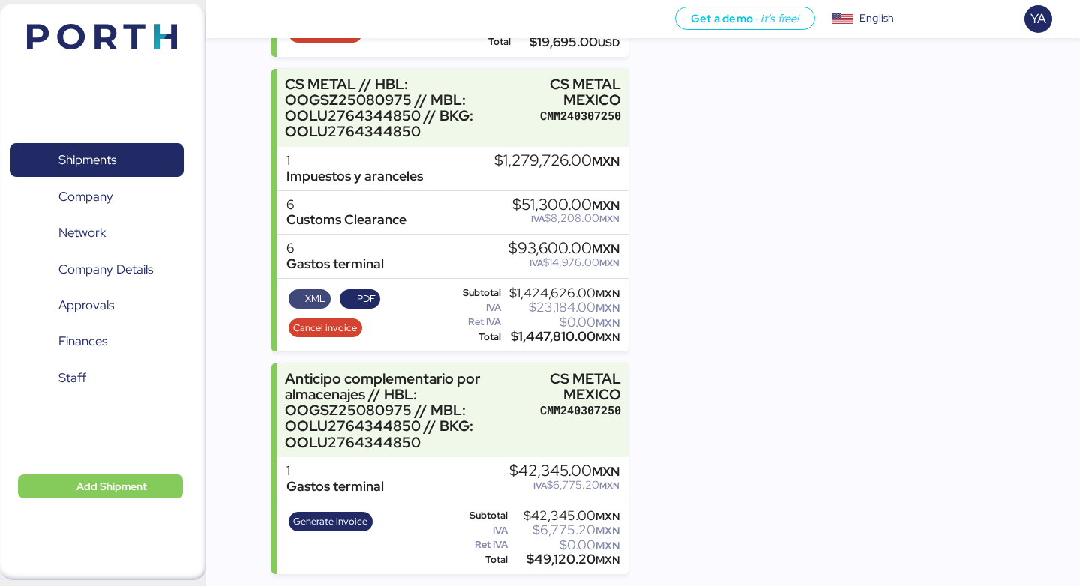
click at [322, 295] on span "XML" at bounding box center [315, 299] width 20 height 16
click at [369, 304] on span "PDF" at bounding box center [366, 299] width 19 height 16
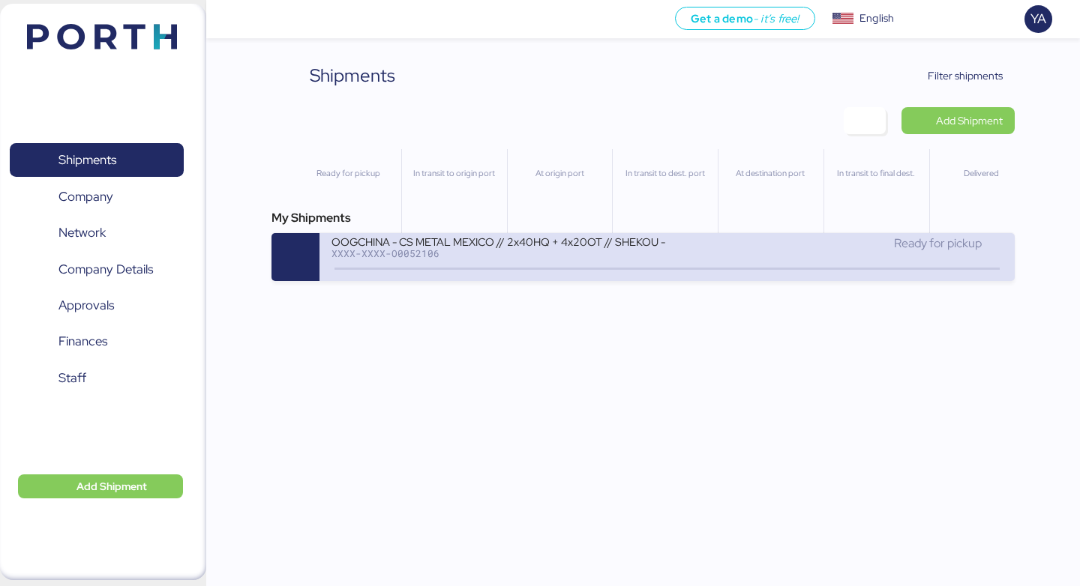
click at [460, 247] on div "OOGCHINA - CS METAL MEXICO // 2x40HQ + 4x20OT // SHEKOU - MANZANILLO // HBL: OO…" at bounding box center [498, 241] width 335 height 13
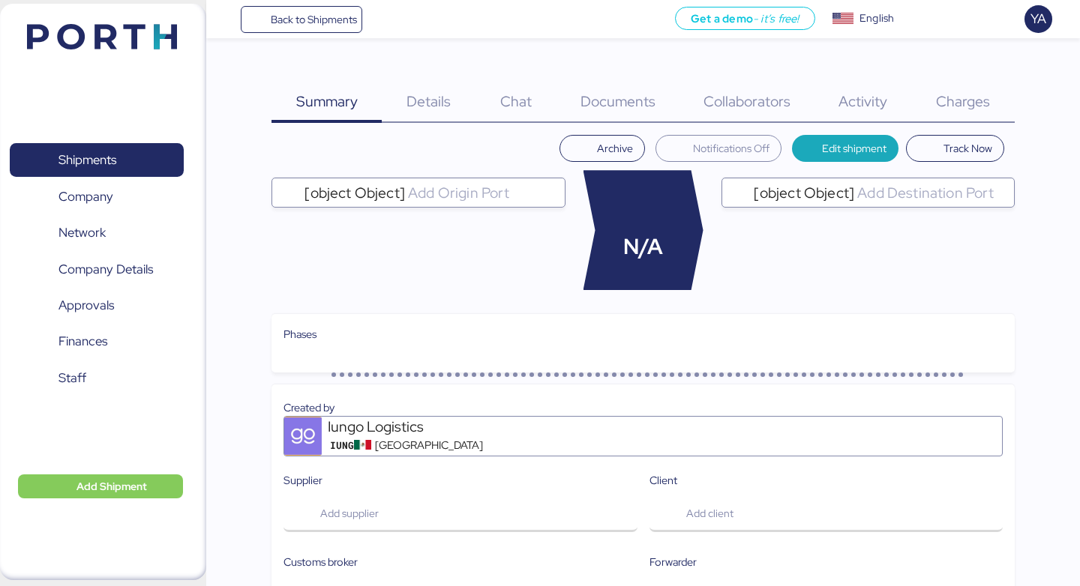
click at [950, 103] on span "Charges" at bounding box center [963, 100] width 54 height 19
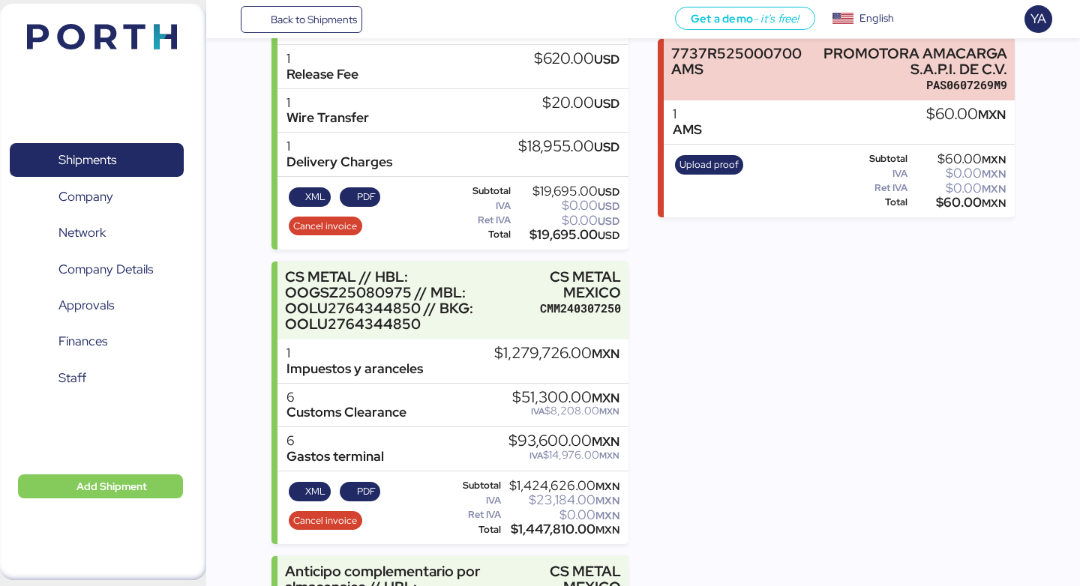
scroll to position [430, 0]
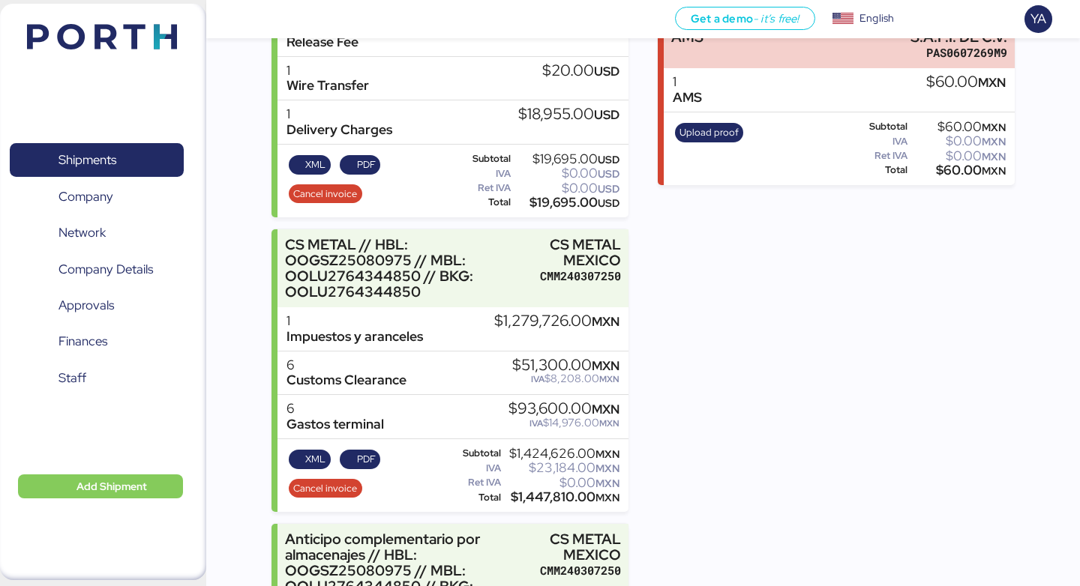
scroll to position [627, 0]
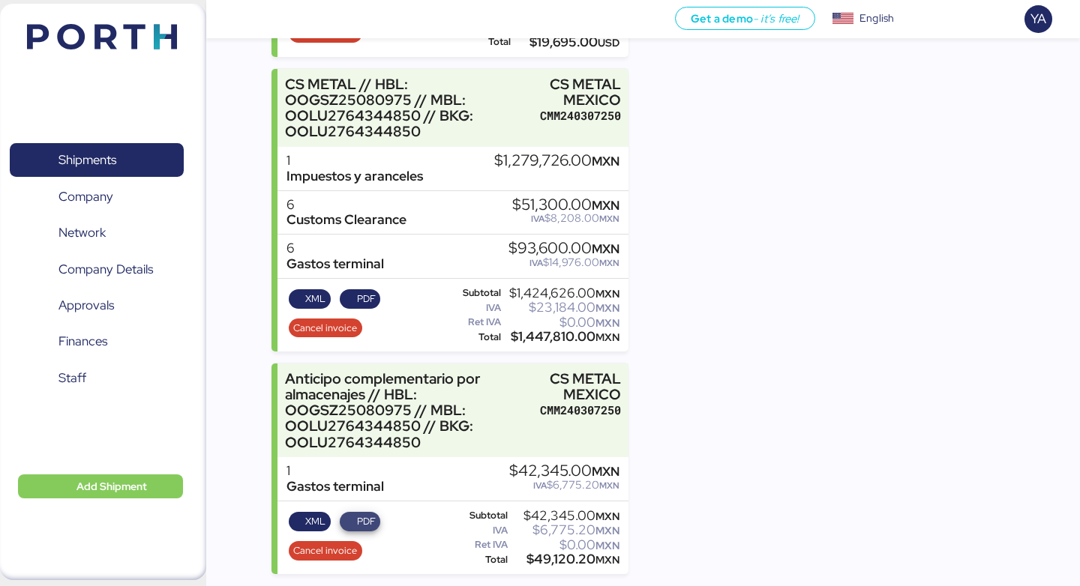
click at [359, 517] on span "PDF" at bounding box center [366, 522] width 19 height 16
click at [295, 525] on span "XML" at bounding box center [309, 522] width 32 height 16
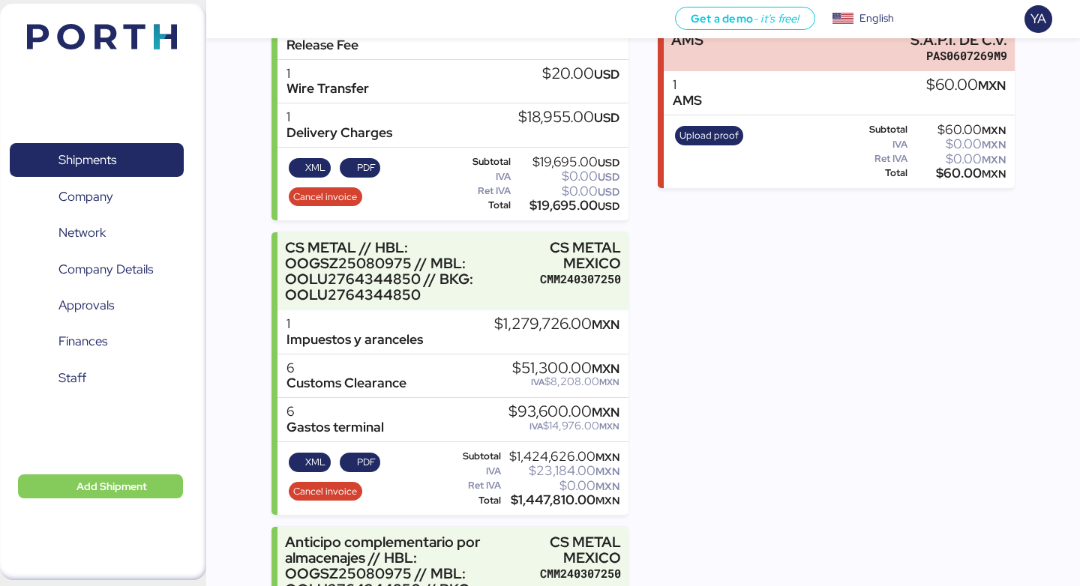
scroll to position [439, 0]
